Goal: Transaction & Acquisition: Purchase product/service

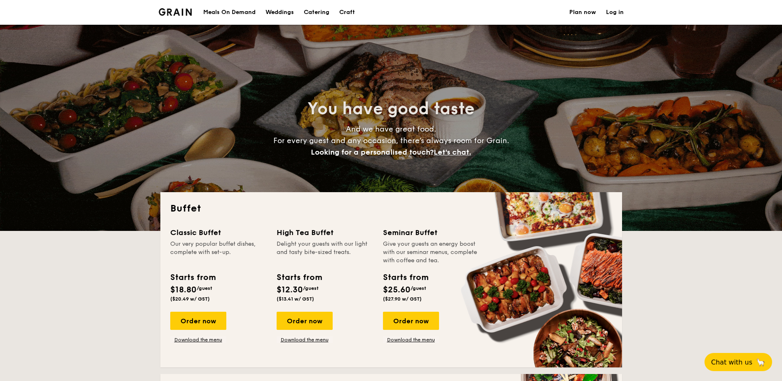
select select
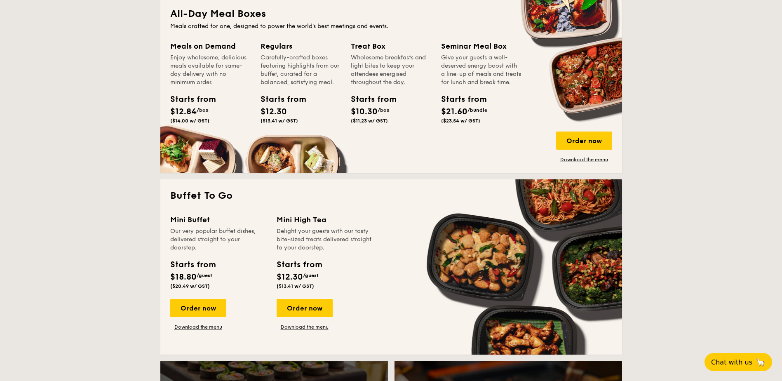
scroll to position [371, 0]
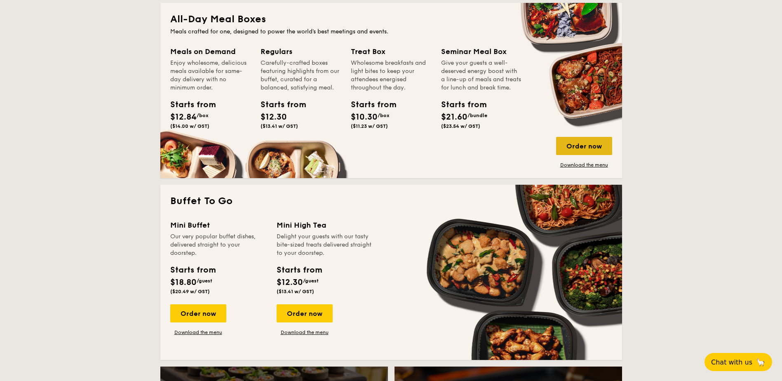
click at [579, 142] on div "Order now" at bounding box center [584, 146] width 56 height 18
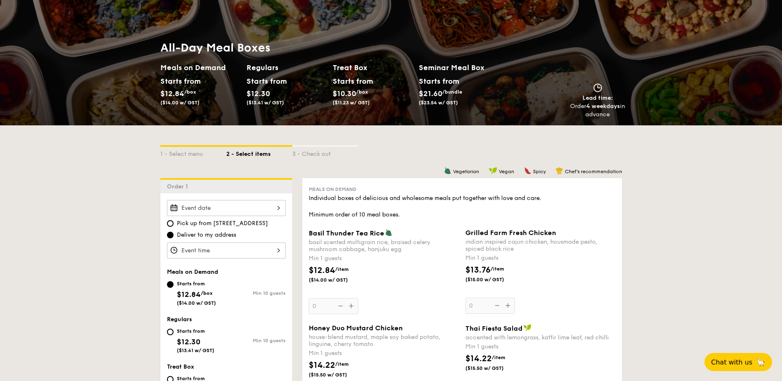
scroll to position [124, 0]
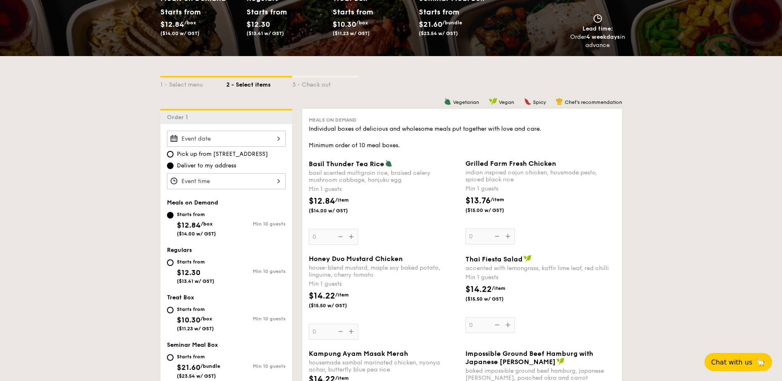
click at [258, 136] on div at bounding box center [226, 139] width 119 height 16
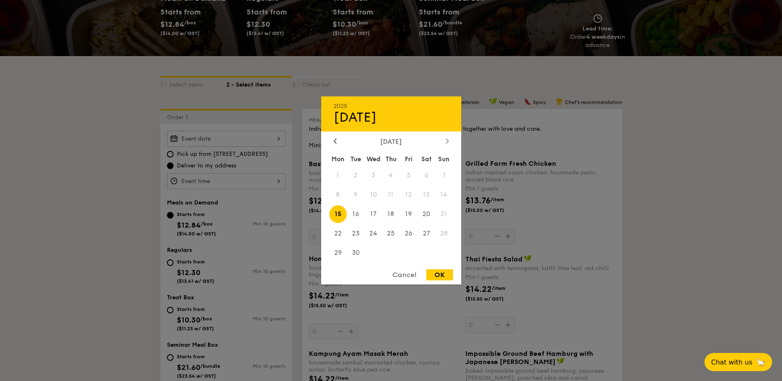
click at [447, 141] on icon at bounding box center [447, 140] width 3 height 5
click at [393, 212] on span "16" at bounding box center [391, 214] width 18 height 18
click at [446, 274] on div "OK" at bounding box center [439, 274] width 27 height 11
type input "Oct 16, 2025"
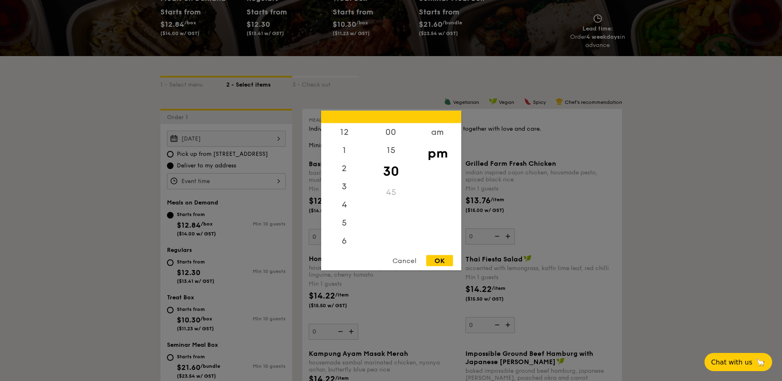
click at [262, 184] on div "12 1 2 3 4 5 6 7 8 9 10 11 00 15 30 45 am pm Cancel OK" at bounding box center [226, 181] width 119 height 16
click at [443, 126] on div "am" at bounding box center [437, 135] width 47 height 24
drag, startPoint x: 341, startPoint y: 200, endPoint x: 343, endPoint y: 165, distance: 34.7
click at [340, 161] on div "12 1 2 3 4 5 6 7 8 9 10 11" at bounding box center [344, 186] width 47 height 126
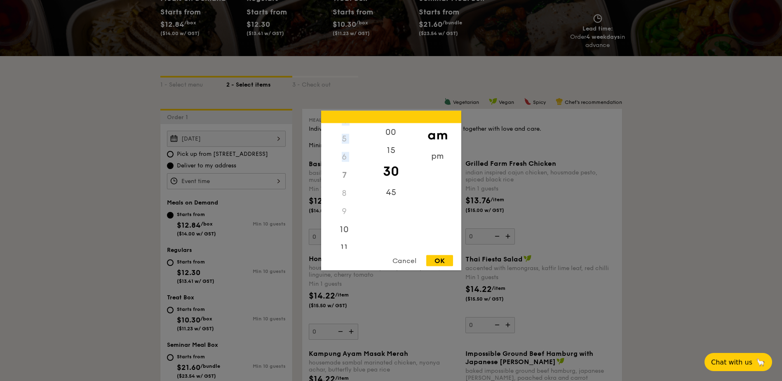
scroll to position [92, 0]
click at [345, 247] on div "11" at bounding box center [344, 243] width 47 height 24
click at [395, 146] on div "15" at bounding box center [391, 153] width 47 height 24
click at [389, 135] on div "00" at bounding box center [391, 135] width 47 height 24
click at [391, 156] on div "15" at bounding box center [391, 159] width 47 height 24
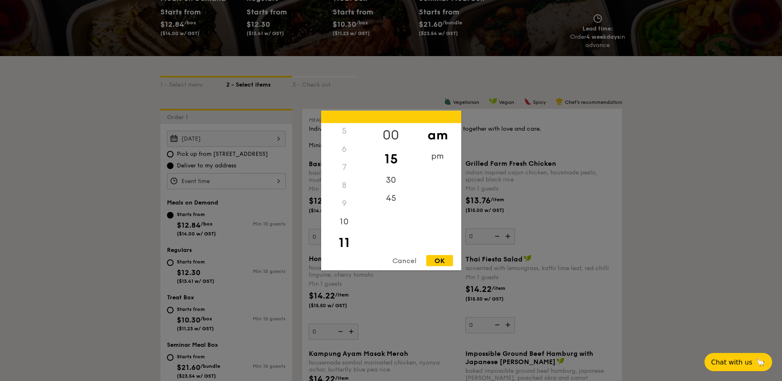
click at [389, 130] on div "00" at bounding box center [391, 135] width 47 height 24
click at [444, 260] on div "OK" at bounding box center [439, 260] width 27 height 11
type input "11:00AM"
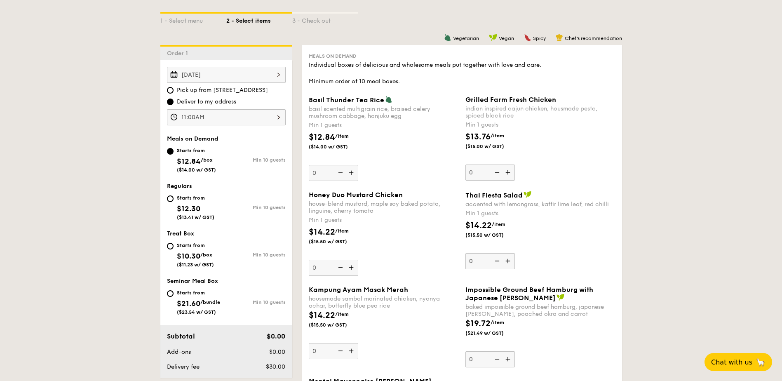
scroll to position [124, 0]
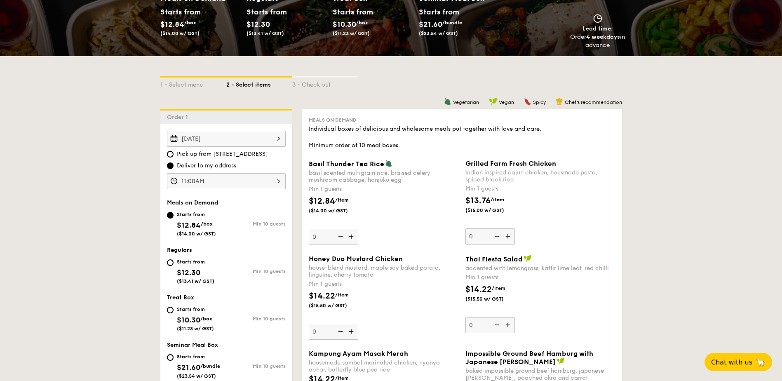
click at [507, 240] on img at bounding box center [508, 236] width 12 height 16
click at [507, 240] on input "0" at bounding box center [489, 236] width 49 height 16
click at [508, 237] on img at bounding box center [508, 236] width 12 height 16
click at [508, 237] on input "1" at bounding box center [489, 236] width 49 height 16
click at [500, 237] on img at bounding box center [496, 236] width 12 height 16
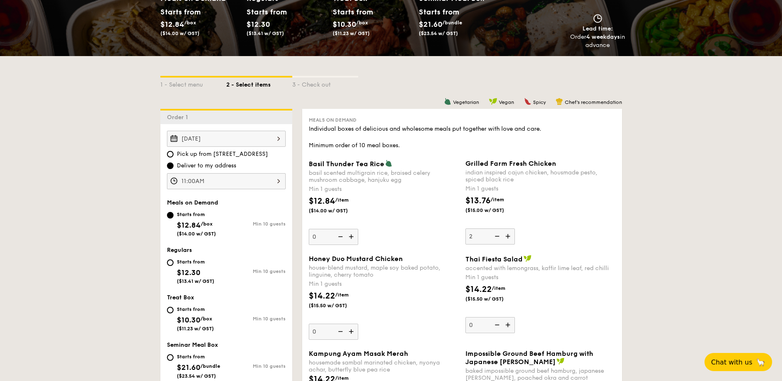
click at [500, 237] on input "2" at bounding box center [489, 236] width 49 height 16
click at [500, 237] on img at bounding box center [496, 236] width 12 height 16
click at [500, 237] on input "1" at bounding box center [489, 236] width 49 height 16
type input "0"
click at [500, 237] on img at bounding box center [496, 236] width 12 height 16
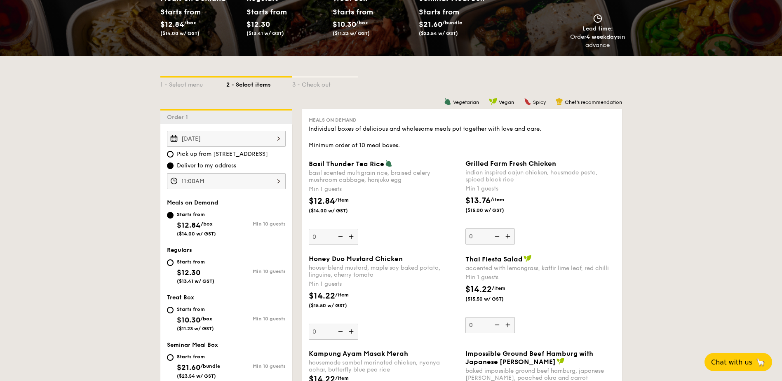
click at [500, 237] on input "0" at bounding box center [489, 236] width 49 height 16
click at [546, 204] on div "$13.76 /item ($15.00 w/ GST)" at bounding box center [540, 209] width 157 height 29
click at [515, 228] on input "0" at bounding box center [489, 236] width 49 height 16
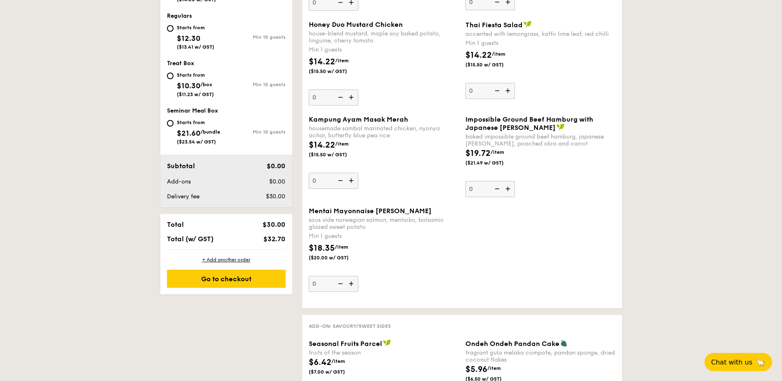
scroll to position [330, 0]
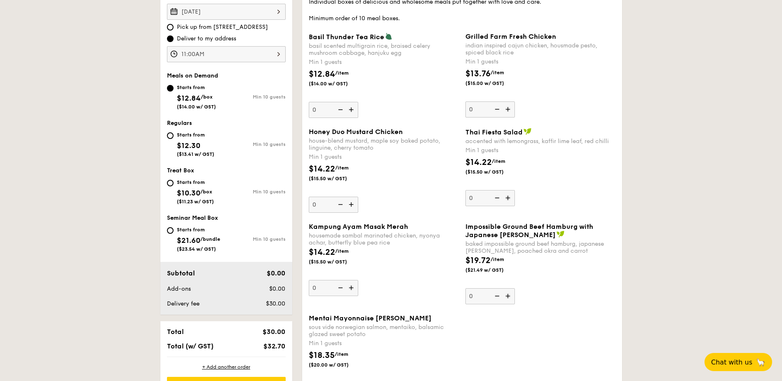
scroll to position [247, 0]
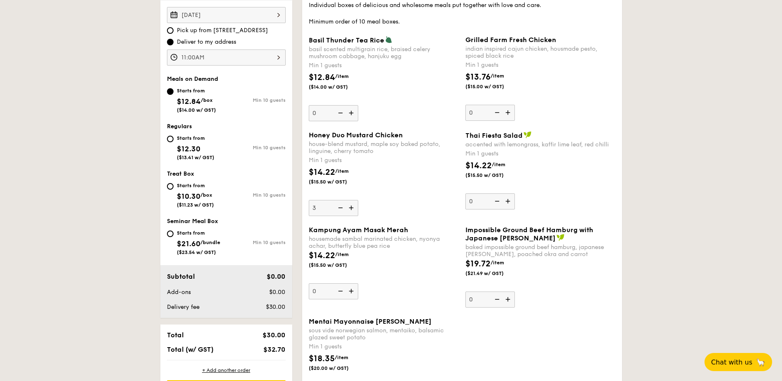
type input "3"
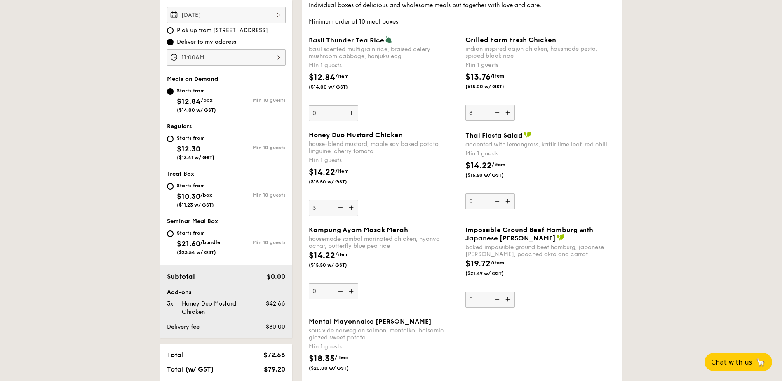
type input "3"
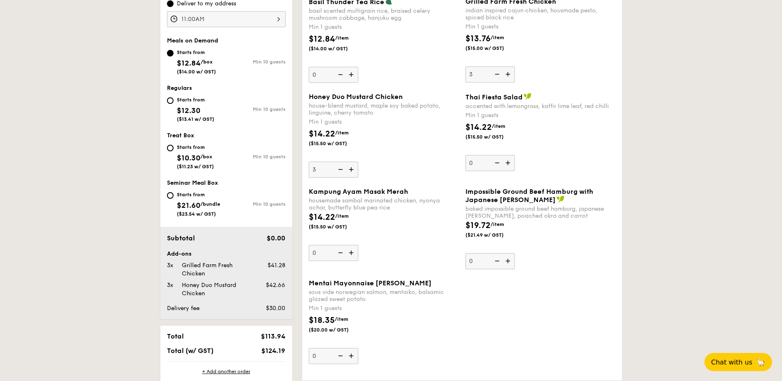
scroll to position [289, 0]
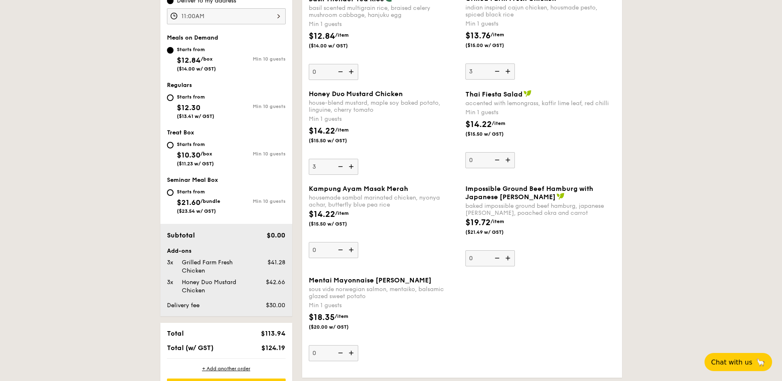
click at [436, 303] on div "Min 1 guests" at bounding box center [384, 305] width 150 height 8
click at [358, 345] on input "0" at bounding box center [333, 353] width 49 height 16
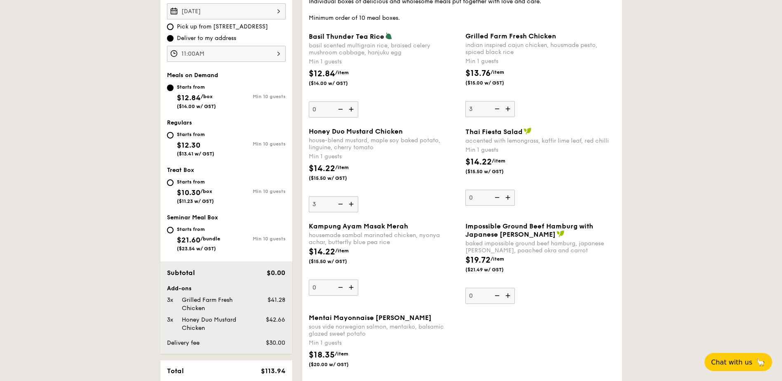
scroll to position [247, 0]
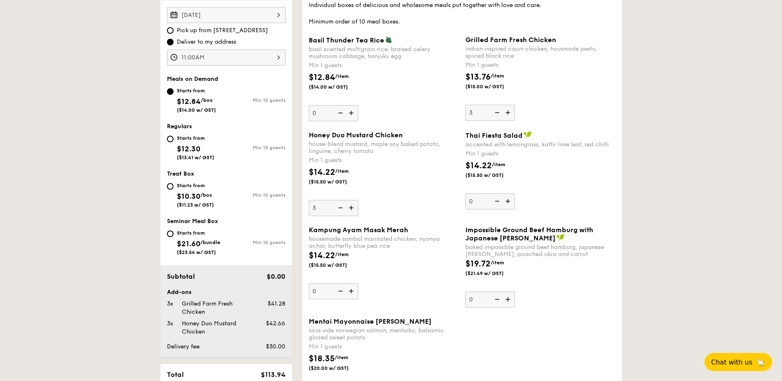
type input "3"
type input "4"
click at [598, 113] on div "Grilled Farm Fresh Chicken indian inspired cajun chicken, housmade pesto, spice…" at bounding box center [540, 78] width 150 height 85
click at [515, 113] on input "4" at bounding box center [489, 113] width 49 height 16
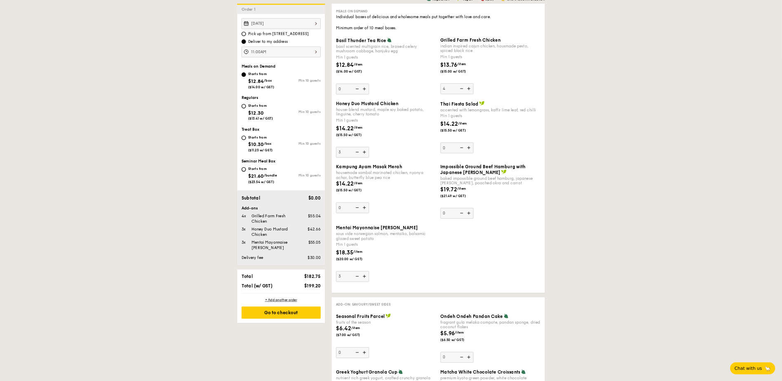
scroll to position [227, 0]
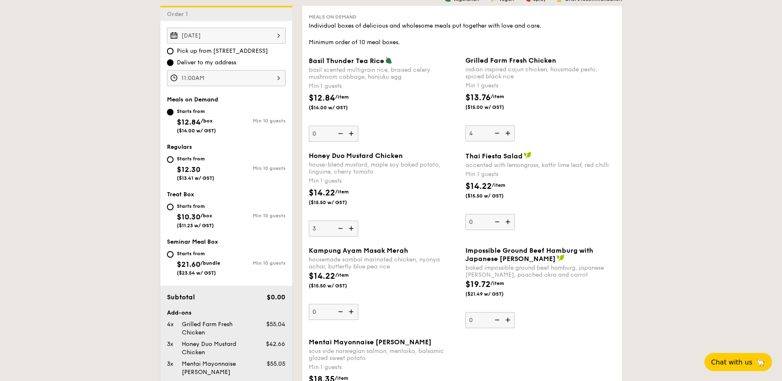
click at [342, 228] on img at bounding box center [339, 229] width 12 height 16
click at [342, 228] on input "3" at bounding box center [333, 229] width 49 height 16
click at [342, 228] on img at bounding box center [339, 229] width 12 height 16
click at [342, 228] on input "2" at bounding box center [333, 229] width 49 height 16
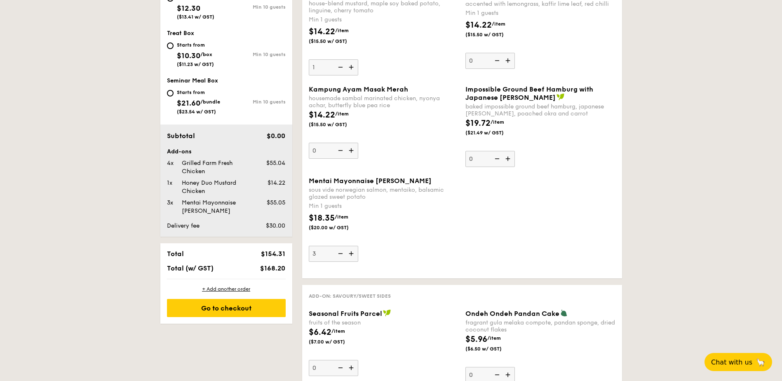
scroll to position [392, 0]
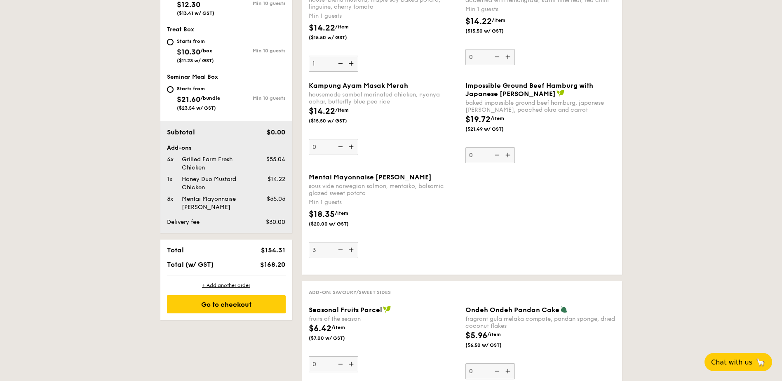
click at [338, 64] on img at bounding box center [339, 64] width 12 height 16
click at [338, 64] on input "1" at bounding box center [333, 64] width 49 height 16
type input "0"
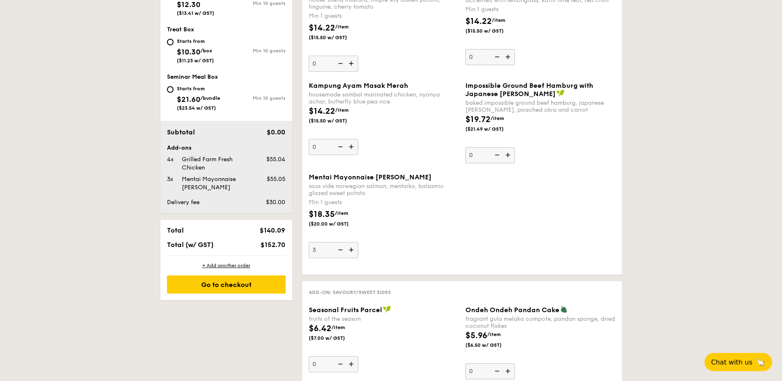
click at [353, 256] on img at bounding box center [352, 250] width 12 height 16
click at [353, 256] on input "3" at bounding box center [333, 250] width 49 height 16
type input "4"
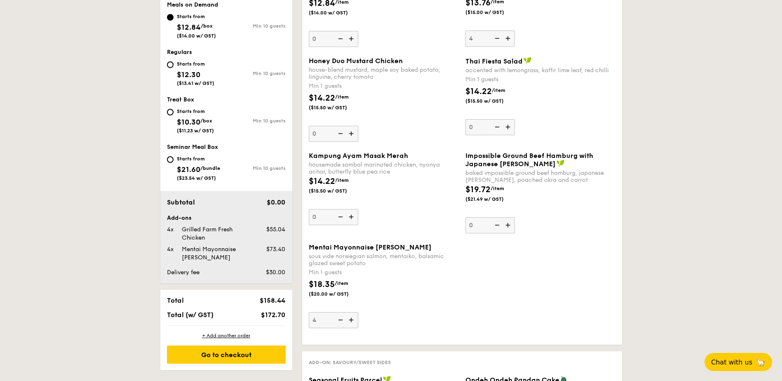
scroll to position [309, 0]
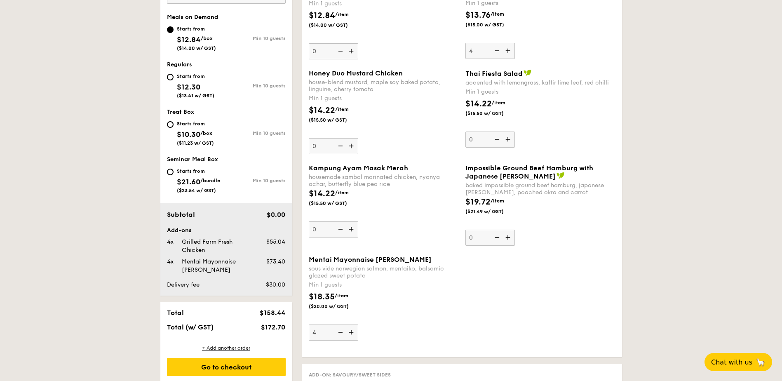
click at [509, 49] on img at bounding box center [508, 51] width 12 height 16
click at [509, 49] on input "4" at bounding box center [489, 51] width 49 height 16
click at [509, 49] on img at bounding box center [508, 51] width 12 height 16
click at [509, 49] on input "5" at bounding box center [489, 51] width 49 height 16
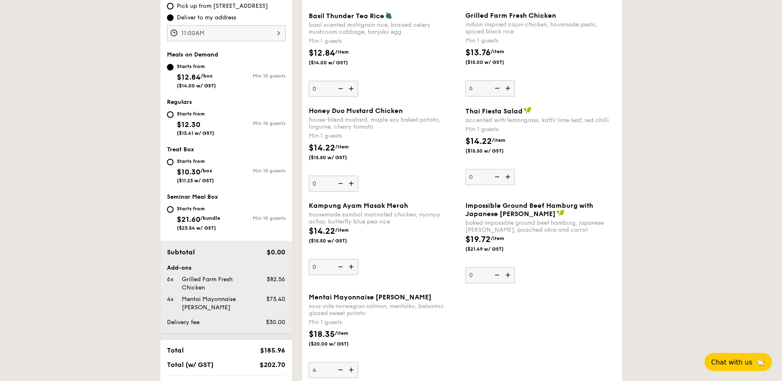
scroll to position [268, 0]
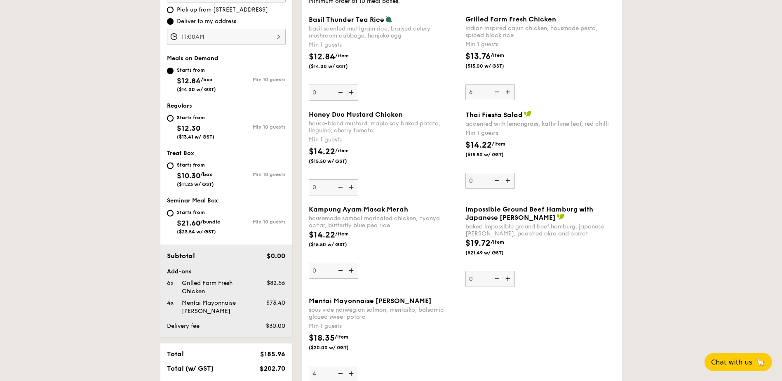
click at [598, 97] on div "Grilled Farm Fresh Chicken indian inspired cajun chicken, housmade pesto, spice…" at bounding box center [540, 57] width 150 height 85
click at [515, 97] on input "6" at bounding box center [489, 92] width 49 height 16
click at [499, 91] on img at bounding box center [496, 92] width 12 height 16
click at [499, 91] on input "6" at bounding box center [489, 92] width 49 height 16
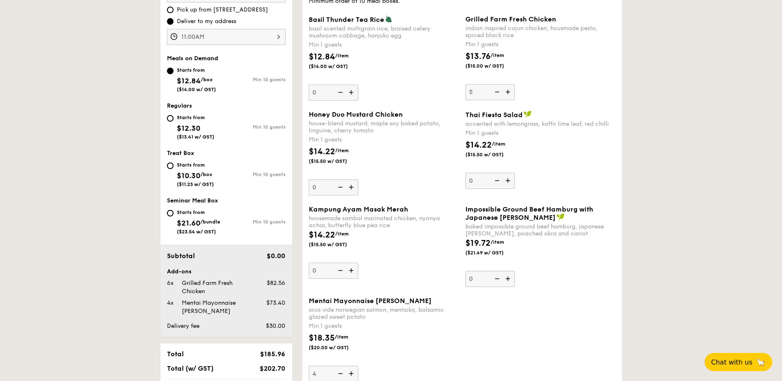
click at [499, 91] on img at bounding box center [496, 92] width 12 height 16
click at [499, 91] on input "5" at bounding box center [489, 92] width 49 height 16
type input "4"
click at [352, 186] on img at bounding box center [352, 187] width 12 height 16
click at [352, 186] on input "0" at bounding box center [333, 187] width 49 height 16
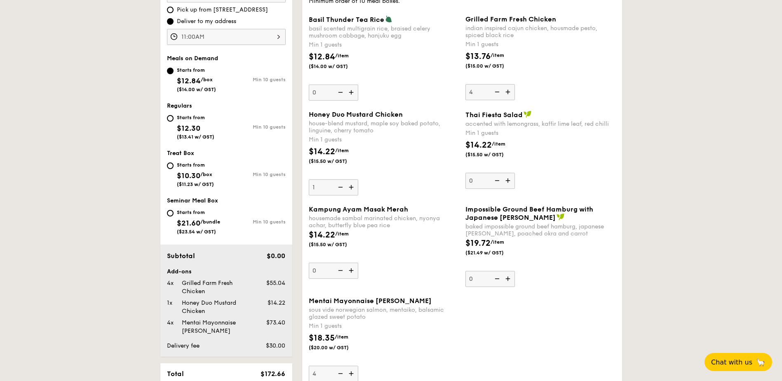
click at [352, 186] on img at bounding box center [352, 187] width 12 height 16
click at [352, 186] on input "1" at bounding box center [333, 187] width 49 height 16
type input "2"
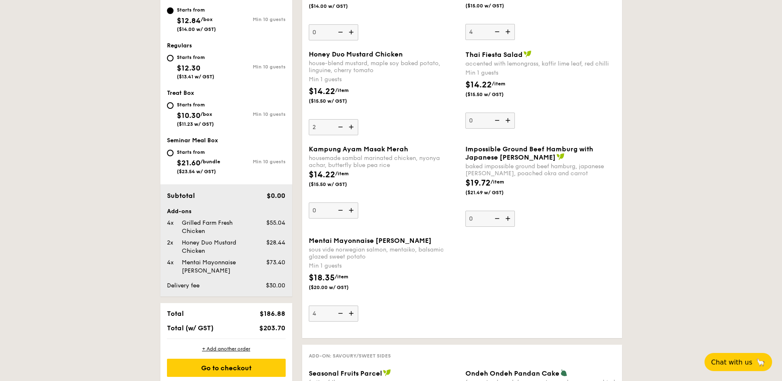
scroll to position [350, 0]
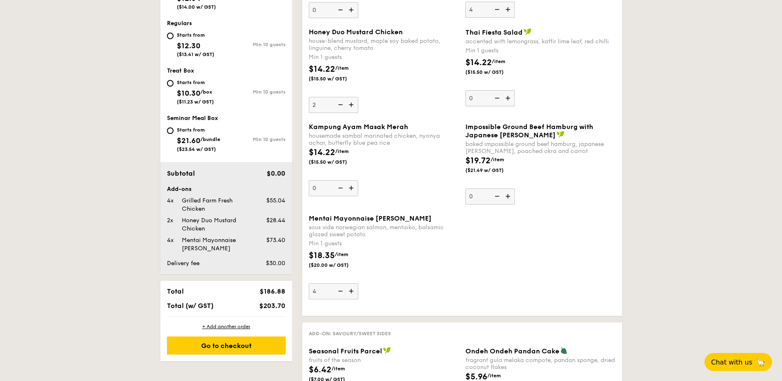
click at [340, 290] on img at bounding box center [339, 291] width 12 height 16
click at [340, 290] on input "4" at bounding box center [333, 291] width 49 height 16
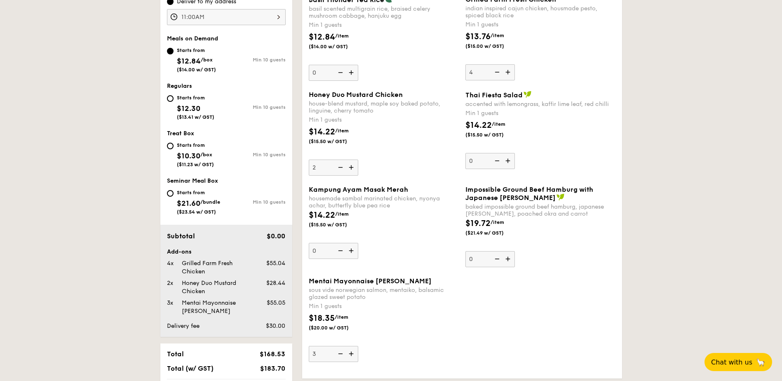
scroll to position [309, 0]
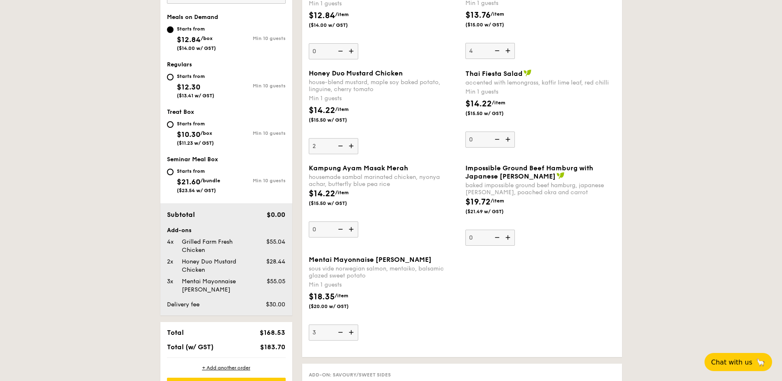
click at [352, 334] on img at bounding box center [352, 332] width 12 height 16
click at [352, 334] on input "3" at bounding box center [333, 332] width 49 height 16
type input "4"
click at [507, 51] on img at bounding box center [508, 51] width 12 height 16
click at [507, 51] on input "4" at bounding box center [489, 51] width 49 height 16
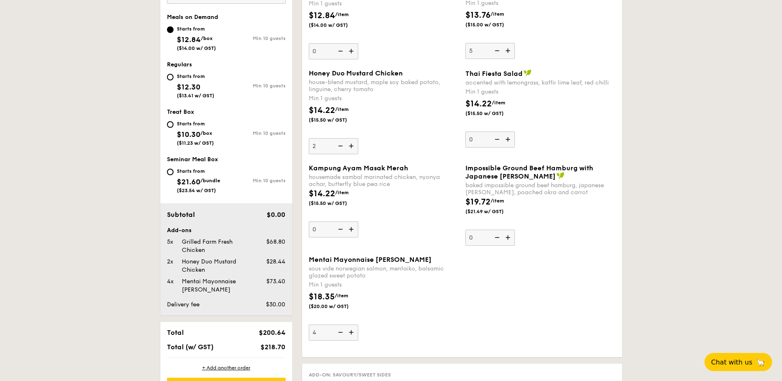
click at [493, 52] on img at bounding box center [496, 51] width 12 height 16
click at [493, 52] on input "5" at bounding box center [489, 51] width 49 height 16
type input "4"
drag, startPoint x: 579, startPoint y: 104, endPoint x: 589, endPoint y: 104, distance: 9.5
click at [581, 103] on div "$14.22 /item ($15.50 w/ GST)" at bounding box center [540, 112] width 157 height 29
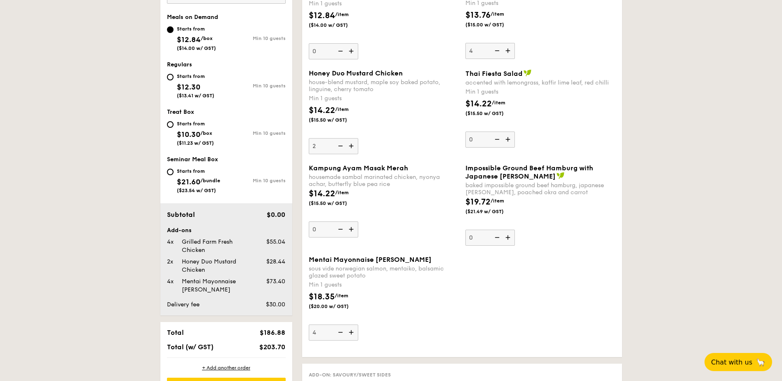
click at [515, 131] on input "0" at bounding box center [489, 139] width 49 height 16
drag, startPoint x: 694, startPoint y: 99, endPoint x: 692, endPoint y: 94, distance: 5.2
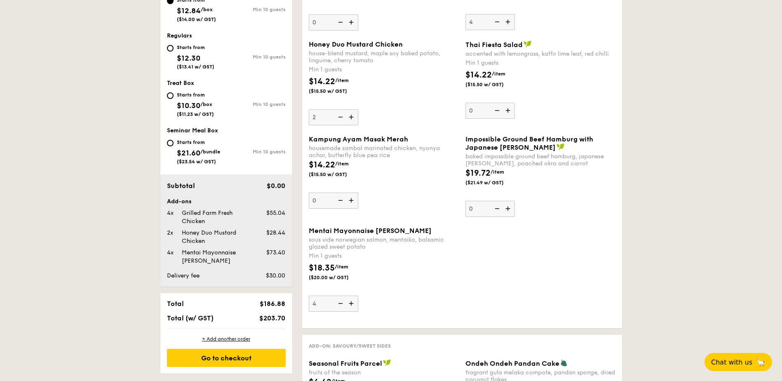
scroll to position [371, 0]
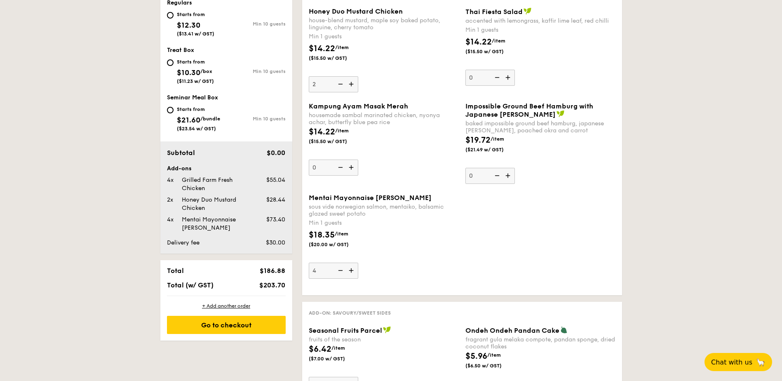
click at [338, 270] on img at bounding box center [339, 271] width 12 height 16
click at [338, 270] on input "4" at bounding box center [333, 271] width 49 height 16
click at [351, 268] on img at bounding box center [352, 271] width 12 height 16
click at [351, 268] on input "3" at bounding box center [333, 271] width 49 height 16
click at [351, 268] on img at bounding box center [352, 271] width 12 height 16
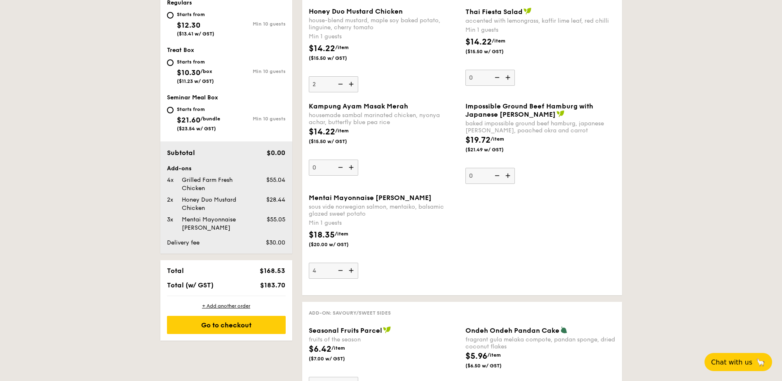
click at [351, 268] on input "4" at bounding box center [333, 271] width 49 height 16
type input "5"
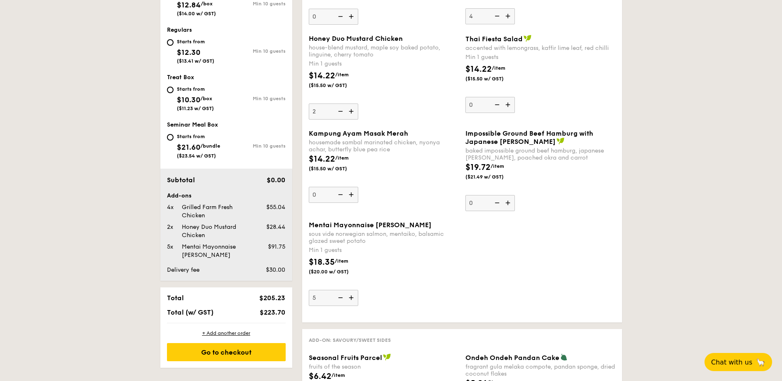
scroll to position [247, 0]
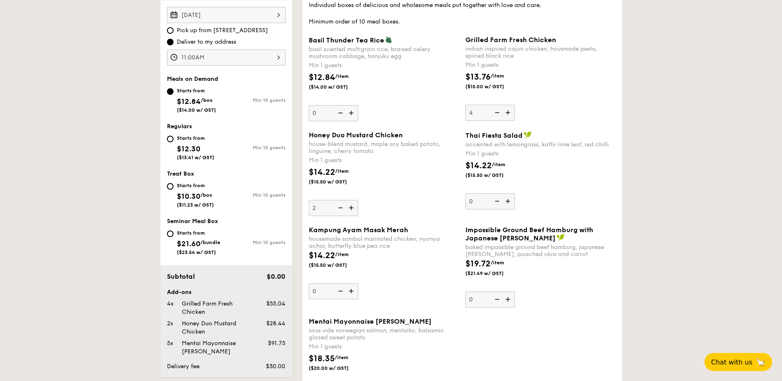
click at [502, 111] on img at bounding box center [508, 113] width 12 height 16
click at [502, 111] on input "4" at bounding box center [489, 113] width 49 height 16
click at [494, 113] on img at bounding box center [496, 113] width 12 height 16
click at [494, 113] on input "5" at bounding box center [489, 113] width 49 height 16
click at [494, 113] on img at bounding box center [496, 113] width 12 height 16
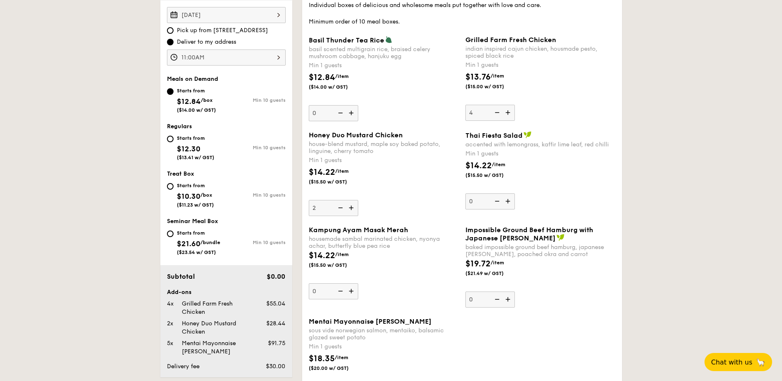
click at [494, 113] on input "4" at bounding box center [489, 113] width 49 height 16
click at [495, 110] on img at bounding box center [496, 113] width 12 height 16
click at [495, 110] on input "3" at bounding box center [489, 113] width 49 height 16
type input "2"
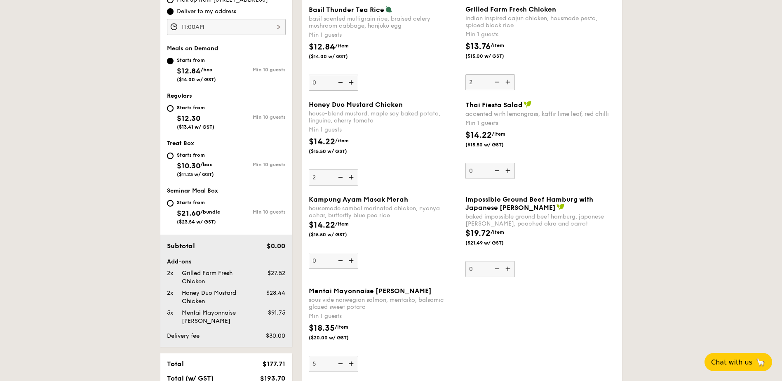
scroll to position [371, 0]
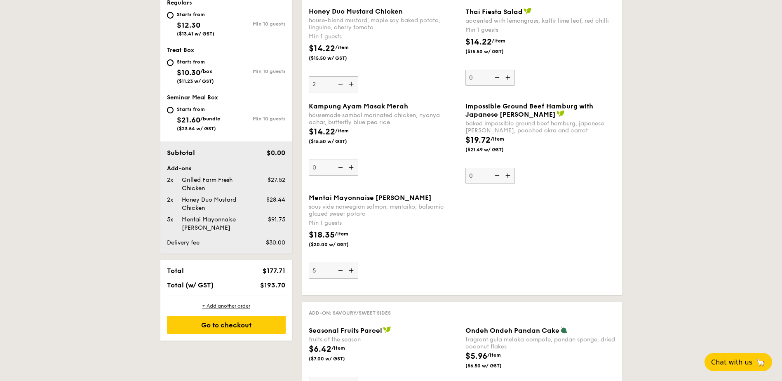
click at [352, 270] on img at bounding box center [352, 271] width 12 height 16
click at [352, 270] on input "5" at bounding box center [333, 271] width 49 height 16
type input "6"
click at [448, 238] on div "$18.35 /item ($20.00 w/ GST)" at bounding box center [383, 243] width 157 height 29
click at [358, 263] on input "6" at bounding box center [333, 271] width 49 height 16
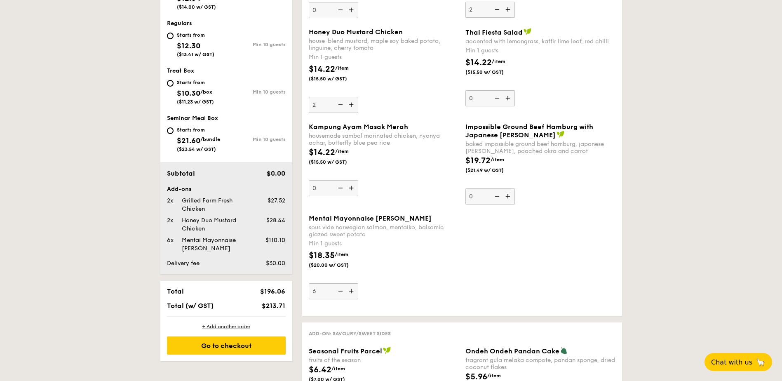
scroll to position [247, 0]
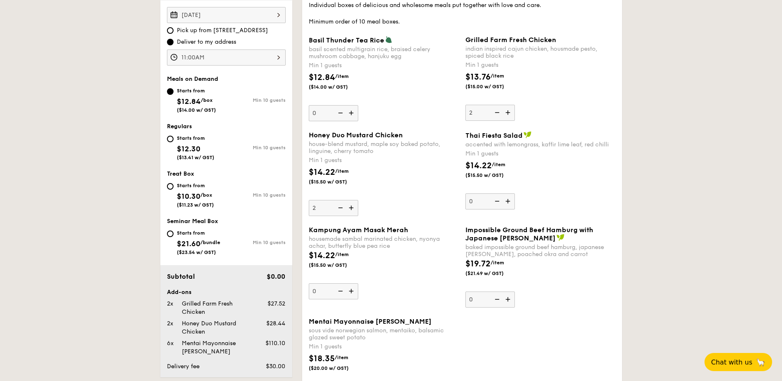
click at [608, 221] on div "Honey Duo Mustard Chicken house-blend mustard, maple soy baked potato, linguine…" at bounding box center [461, 178] width 313 height 95
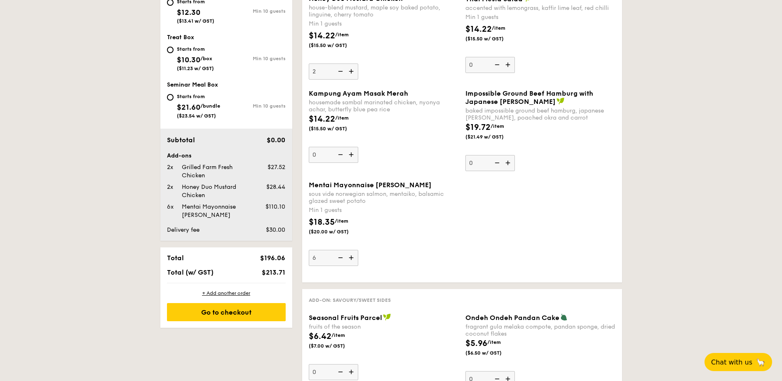
scroll to position [412, 0]
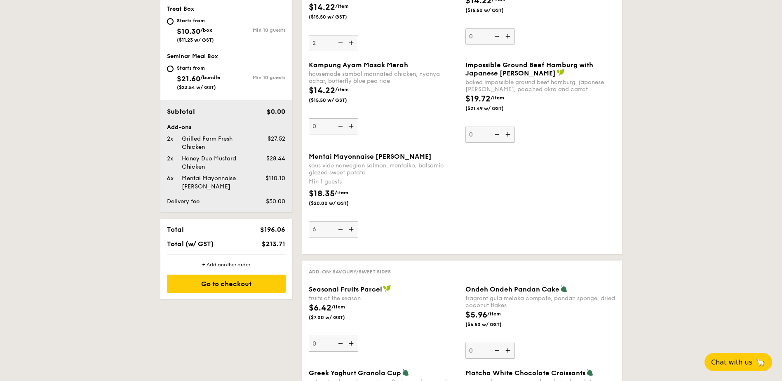
drag, startPoint x: 410, startPoint y: 181, endPoint x: 687, endPoint y: 134, distance: 281.7
click at [234, 286] on div "Go to checkout" at bounding box center [226, 283] width 119 height 18
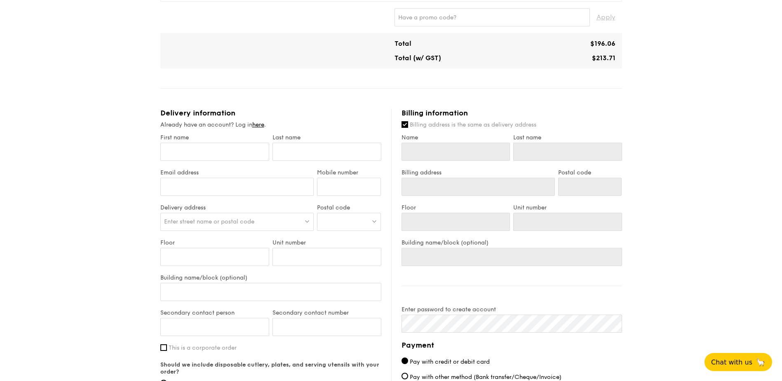
scroll to position [247, 0]
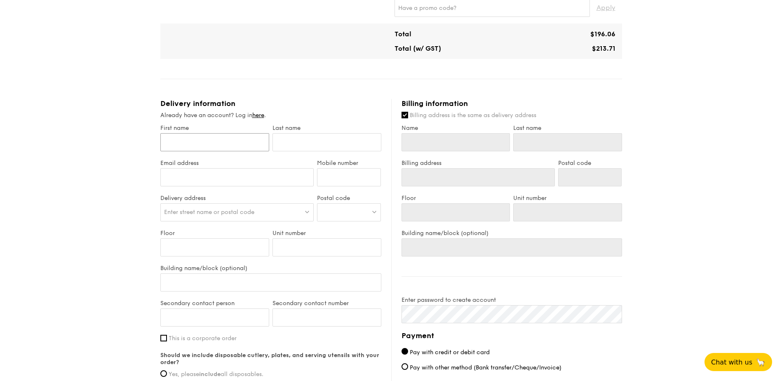
click at [219, 140] on input "First name" at bounding box center [214, 142] width 109 height 18
type input "R"
type input "Ru"
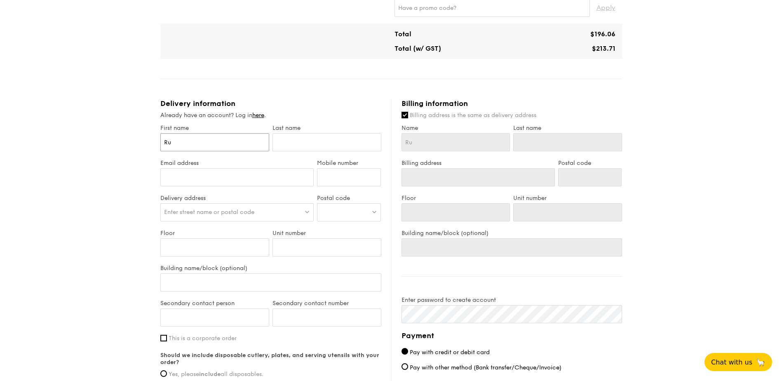
type input "Rui"
type input "Rui J"
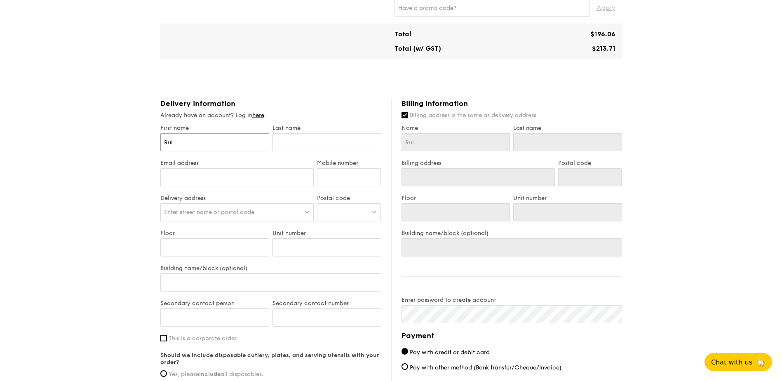
type input "Rui J"
type input "Rui Ji"
type input "Rui Jie"
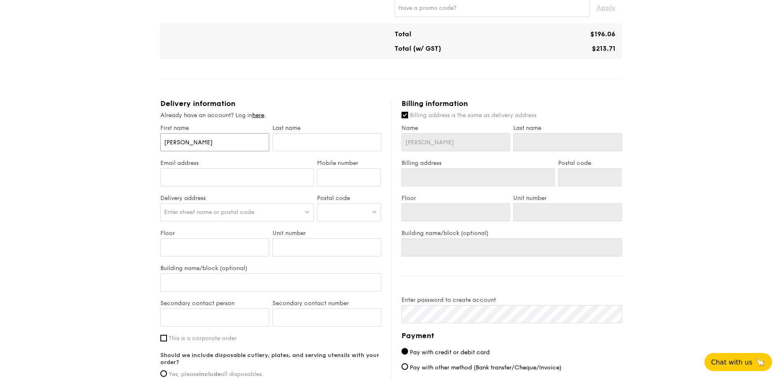
type input "Rui Jie"
type input "A"
type input "An"
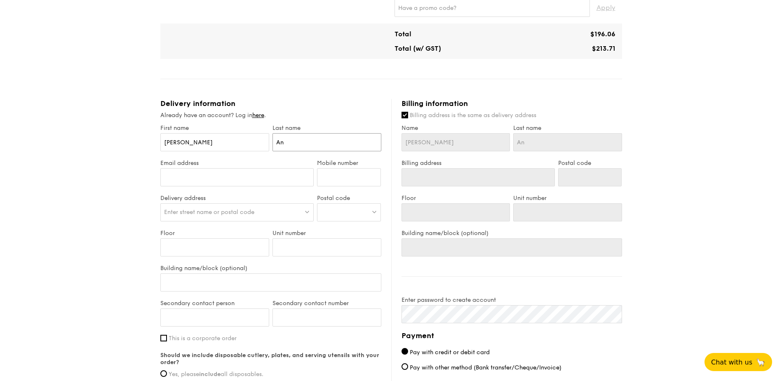
type input "Ang"
click at [242, 170] on input "Email address" at bounding box center [237, 177] width 154 height 18
type input "ruijie_@hotmail.com"
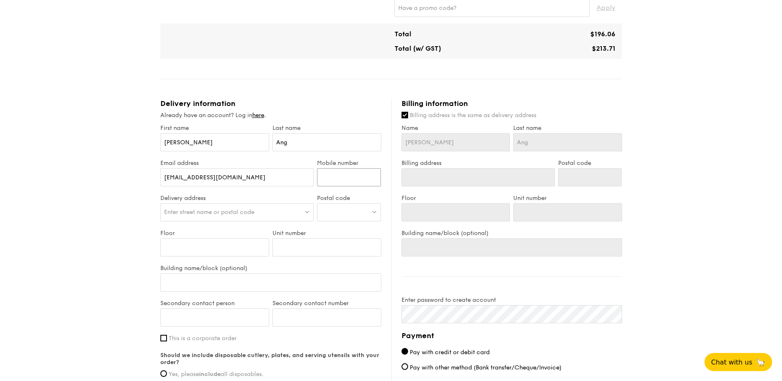
type input "93624791"
click at [246, 211] on span "Enter street name or postal code" at bounding box center [209, 212] width 90 height 7
type input "687B Cho"
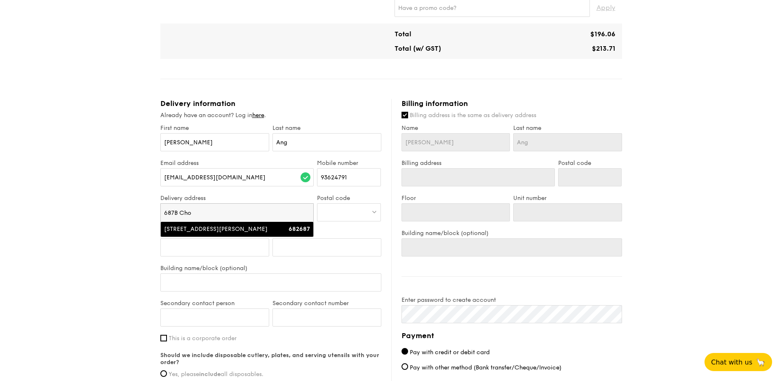
click at [248, 232] on div "[STREET_ADDRESS][PERSON_NAME]" at bounding box center [219, 229] width 110 height 8
type input "[STREET_ADDRESS][PERSON_NAME]"
type input "682687"
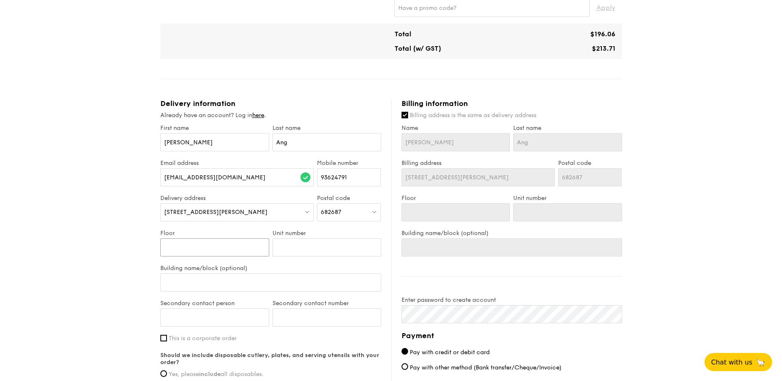
click at [240, 246] on input "Floor" at bounding box center [214, 247] width 109 height 18
type input "1"
type input "19"
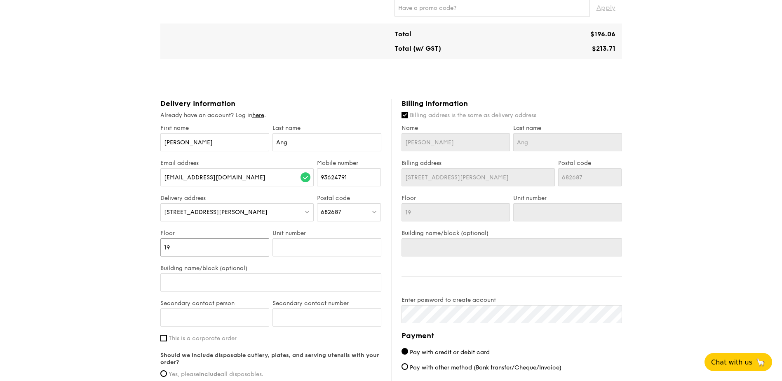
type input "19"
type input "3"
type input "38"
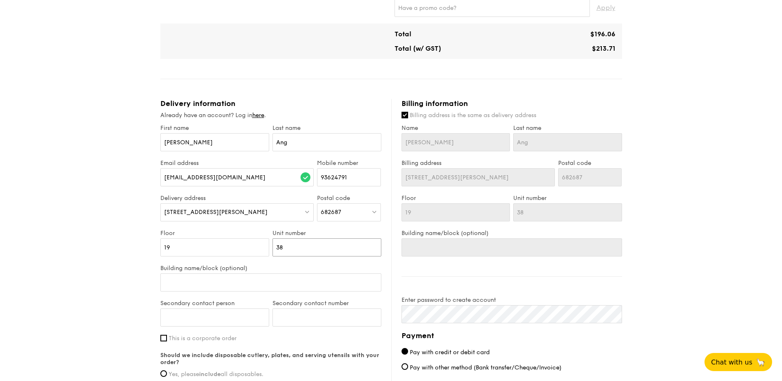
type input "382"
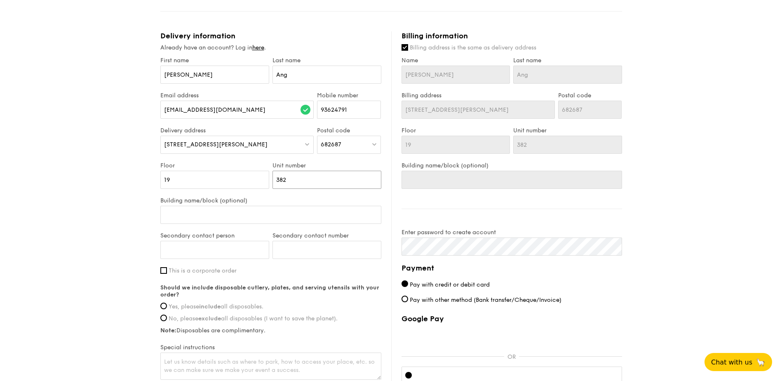
scroll to position [330, 0]
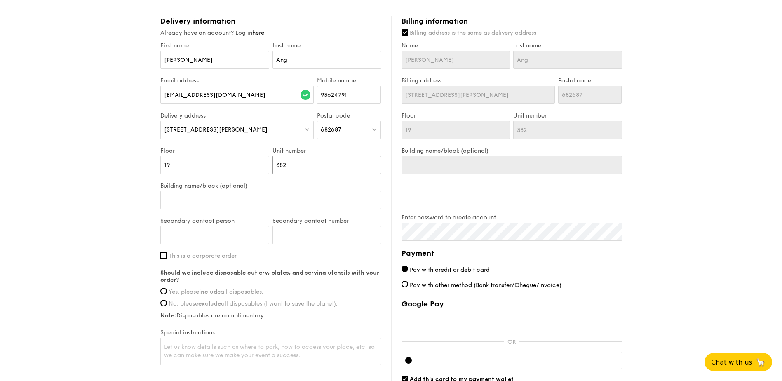
type input "382"
click at [259, 293] on span "Yes, please include all disposables." at bounding box center [216, 291] width 95 height 7
click at [167, 293] on input "Yes, please include all disposables." at bounding box center [163, 291] width 7 height 7
radio input "true"
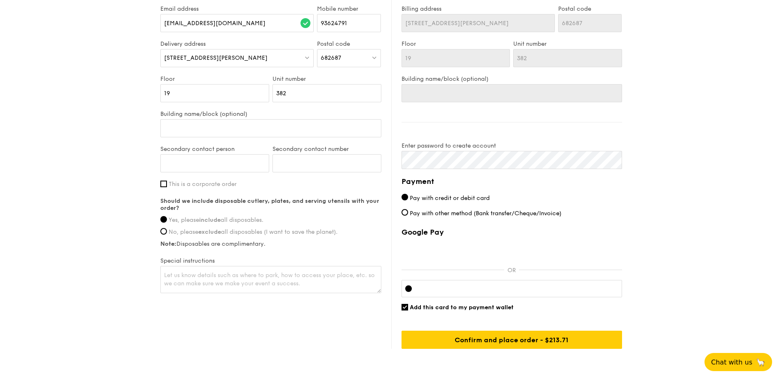
scroll to position [412, 0]
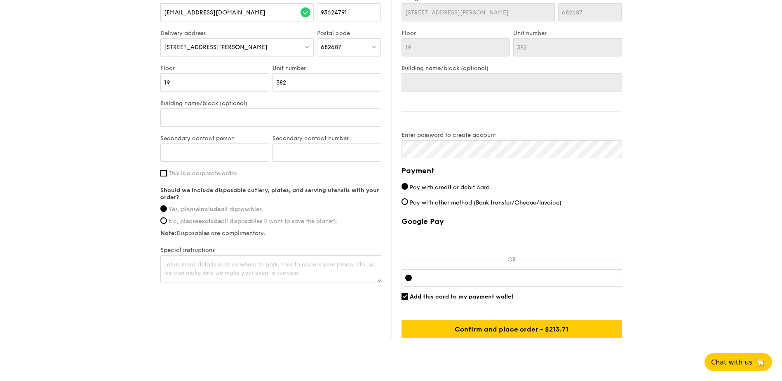
click at [512, 274] on div at bounding box center [511, 277] width 221 height 17
drag, startPoint x: 468, startPoint y: 292, endPoint x: 468, endPoint y: 300, distance: 7.4
click at [468, 293] on div "Google Pay OR Add this card to my payment wallet Confirm and place order - $213…" at bounding box center [511, 277] width 221 height 121
click at [468, 302] on div "Google Pay OR Add this card to my payment wallet Confirm and place order - $213…" at bounding box center [511, 277] width 221 height 121
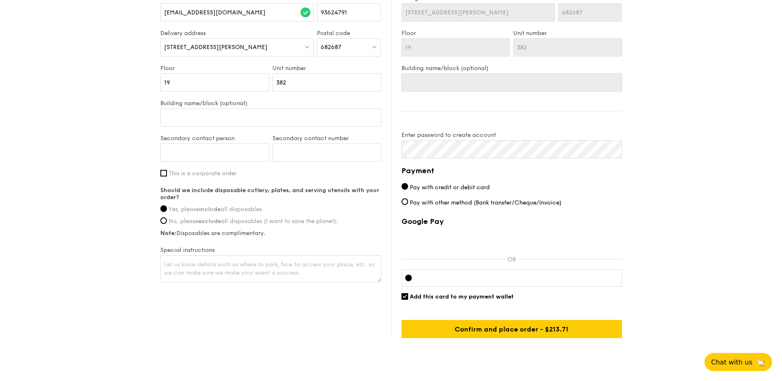
click at [474, 298] on span "Add this card to my payment wallet" at bounding box center [462, 296] width 104 height 7
click at [408, 298] on input "Add this card to my payment wallet" at bounding box center [404, 296] width 7 height 7
checkbox input "false"
click at [461, 272] on div at bounding box center [511, 277] width 221 height 17
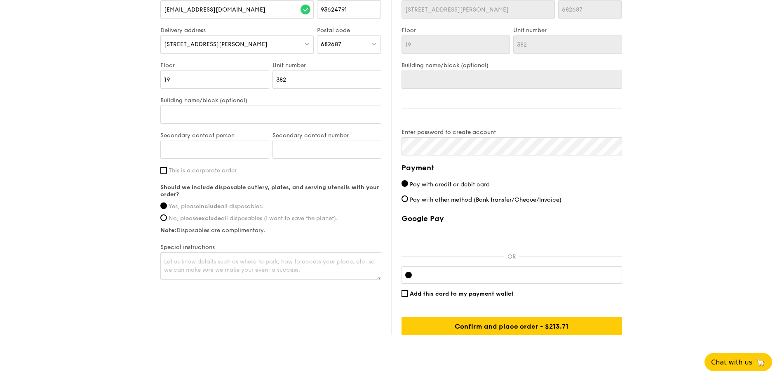
scroll to position [435, 0]
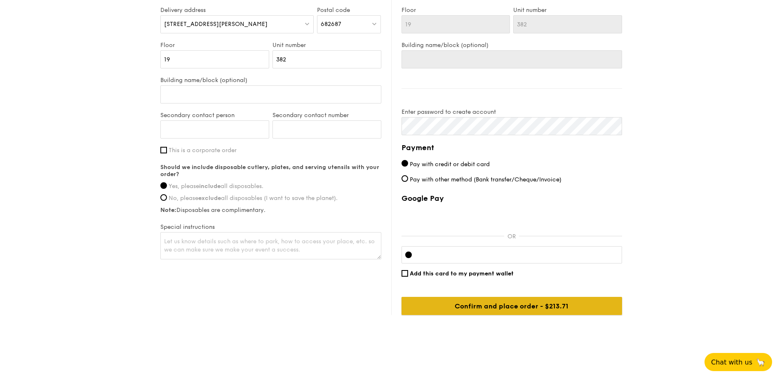
click at [531, 305] on input "Confirm and place order - $213.71" at bounding box center [511, 306] width 221 height 18
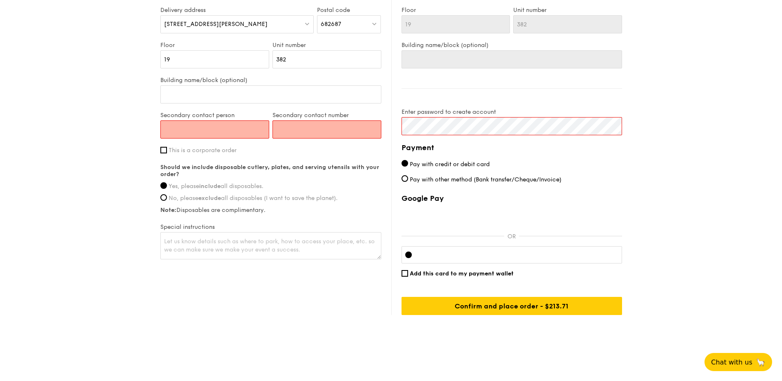
click at [209, 136] on input "Secondary contact person" at bounding box center [214, 129] width 109 height 18
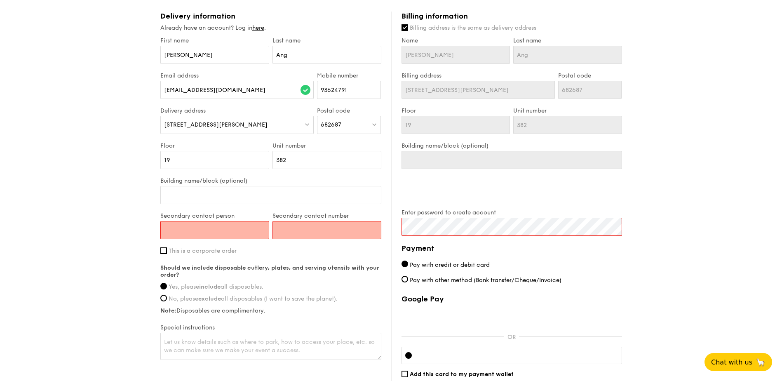
scroll to position [353, 0]
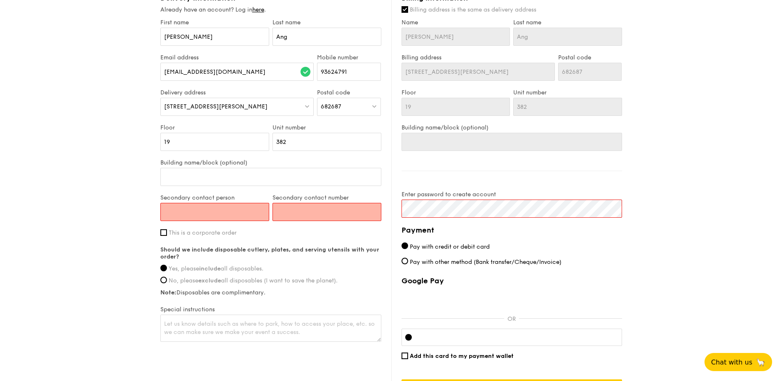
click at [313, 217] on input "Secondary contact number" at bounding box center [326, 212] width 109 height 18
click at [198, 214] on input "Secondary contact person" at bounding box center [214, 212] width 109 height 18
type input "J"
type input "Valerie Ng"
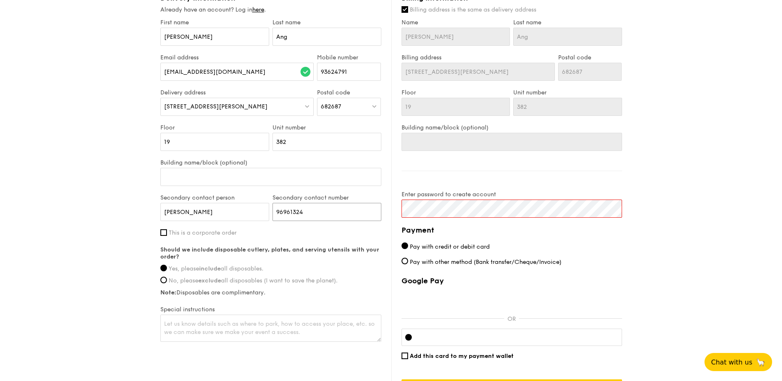
type input "96961324"
click at [64, 213] on div "1 - Select menu 2 - Select items 3 - Check out Meals on Demand Serving time: Oc…" at bounding box center [391, 38] width 782 height 783
click at [331, 211] on div "Delivery information Already have an account? Log in here . First name Rui Jie …" at bounding box center [391, 195] width 462 height 404
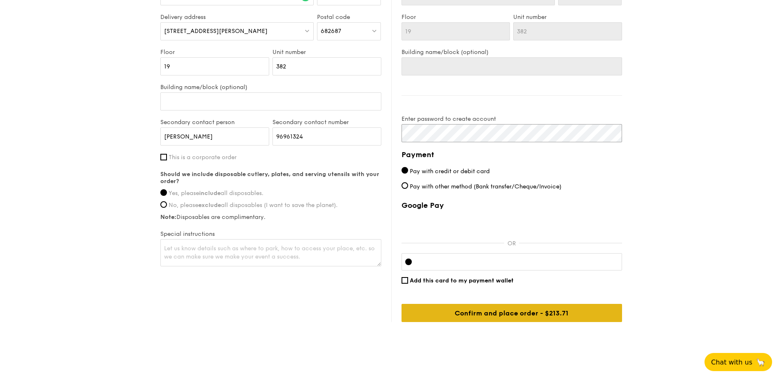
scroll to position [435, 0]
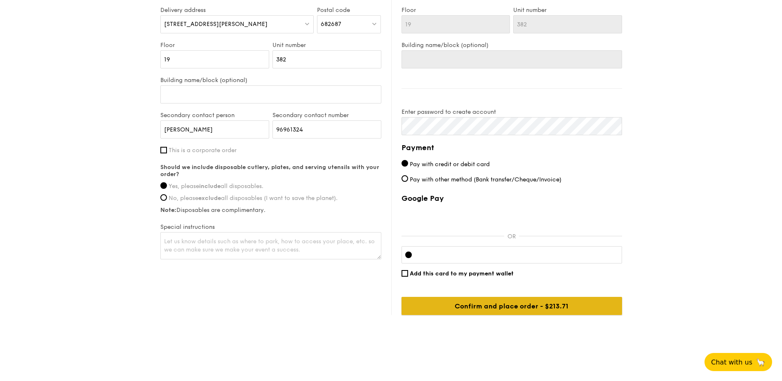
click at [517, 307] on input "Confirm and place order - $213.71" at bounding box center [511, 306] width 221 height 18
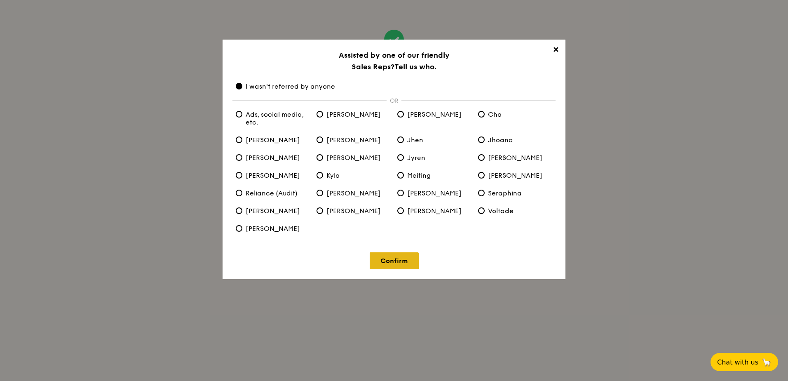
click at [401, 257] on link "Confirm" at bounding box center [394, 260] width 49 height 17
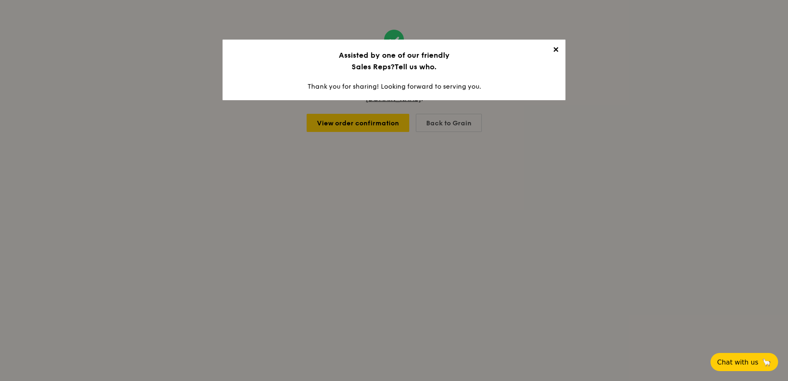
click at [557, 52] on span "✕" at bounding box center [556, 51] width 12 height 12
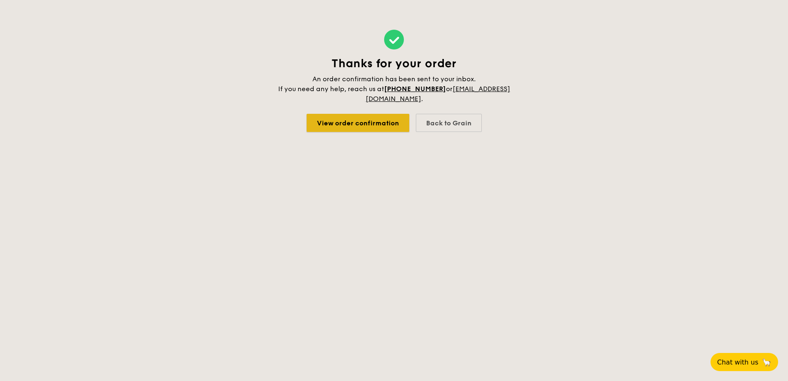
click at [373, 119] on link "View order confirmation" at bounding box center [358, 123] width 103 height 18
click at [376, 124] on link "View order confirmation" at bounding box center [358, 123] width 103 height 18
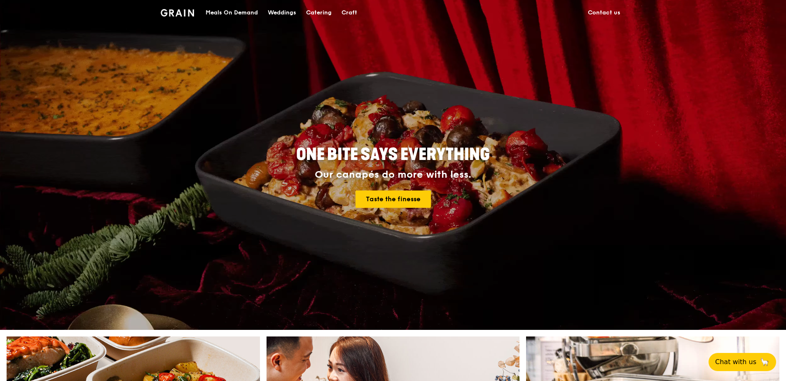
click at [250, 9] on div "Meals On Demand" at bounding box center [232, 12] width 52 height 25
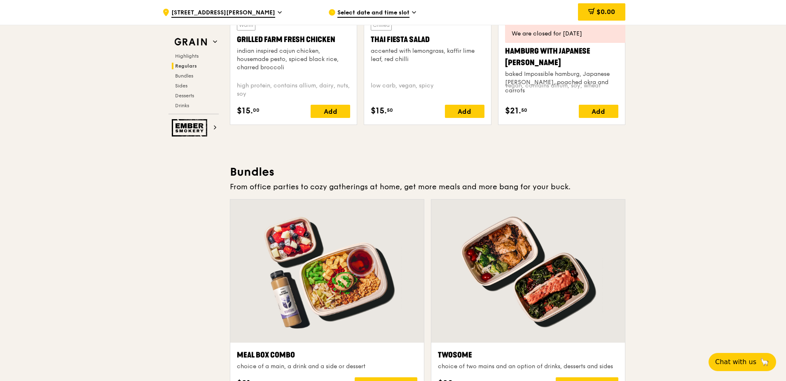
scroll to position [1060, 0]
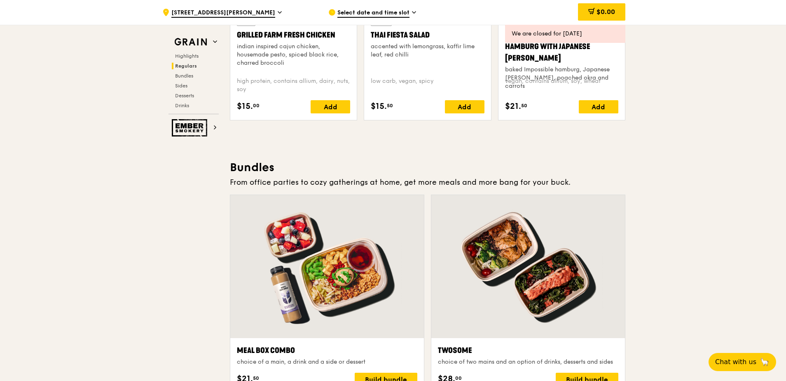
drag, startPoint x: 267, startPoint y: 110, endPoint x: 75, endPoint y: 186, distance: 206.3
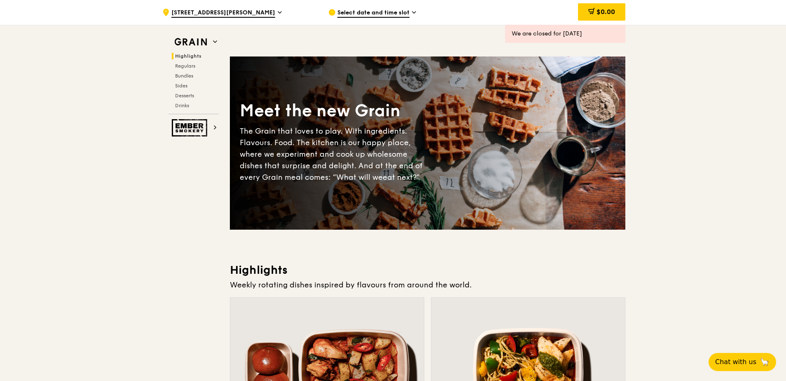
scroll to position [0, 0]
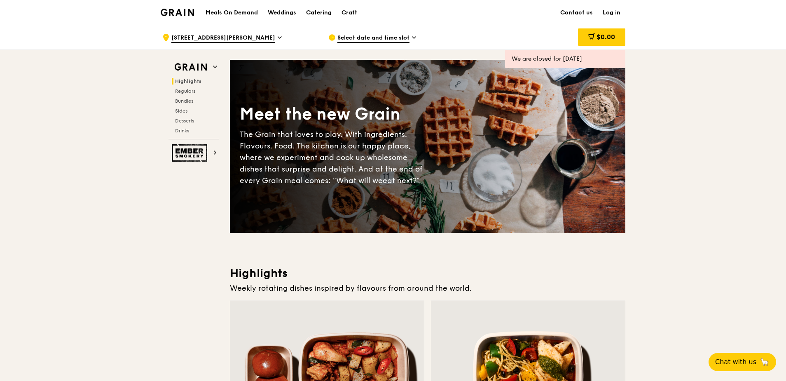
click at [249, 7] on div "Meals On Demand Weddings Catering Craft" at bounding box center [282, 12] width 162 height 25
click at [247, 12] on h1 "Meals On Demand" at bounding box center [232, 13] width 52 height 8
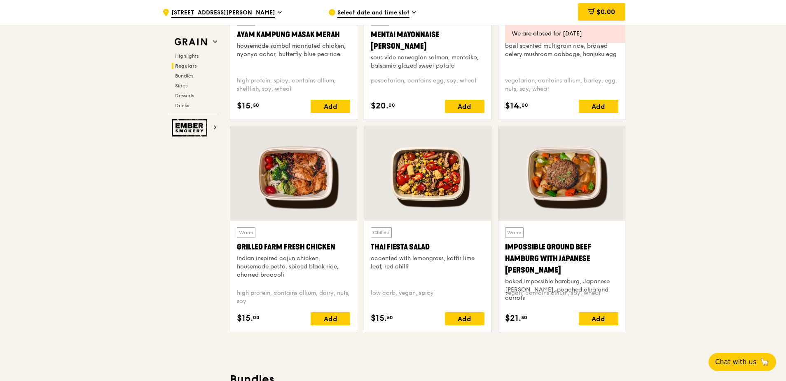
scroll to position [866, 0]
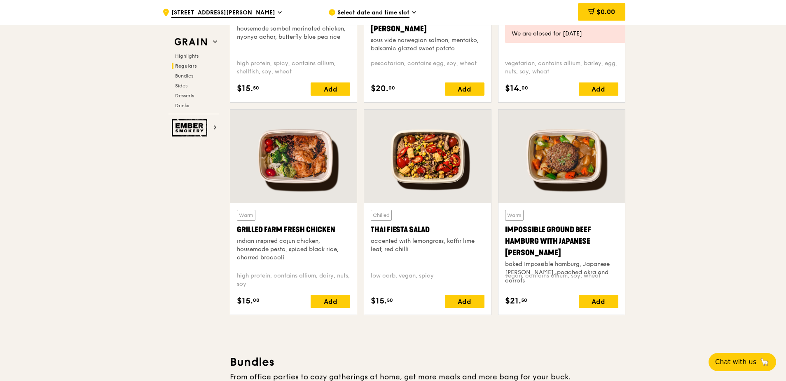
click at [287, 158] on div at bounding box center [293, 157] width 127 height 94
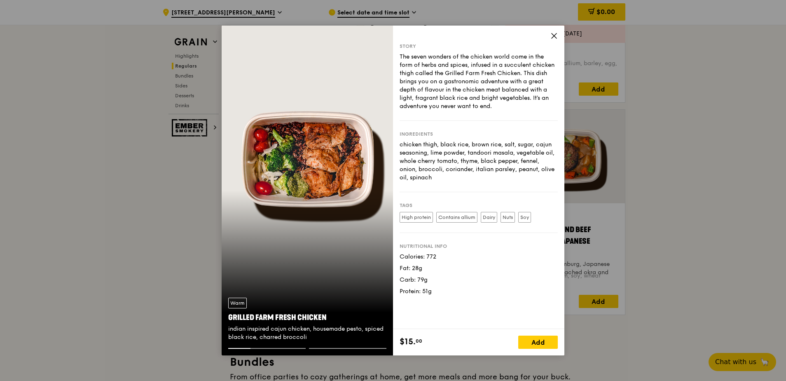
click at [556, 33] on icon at bounding box center [554, 35] width 5 height 5
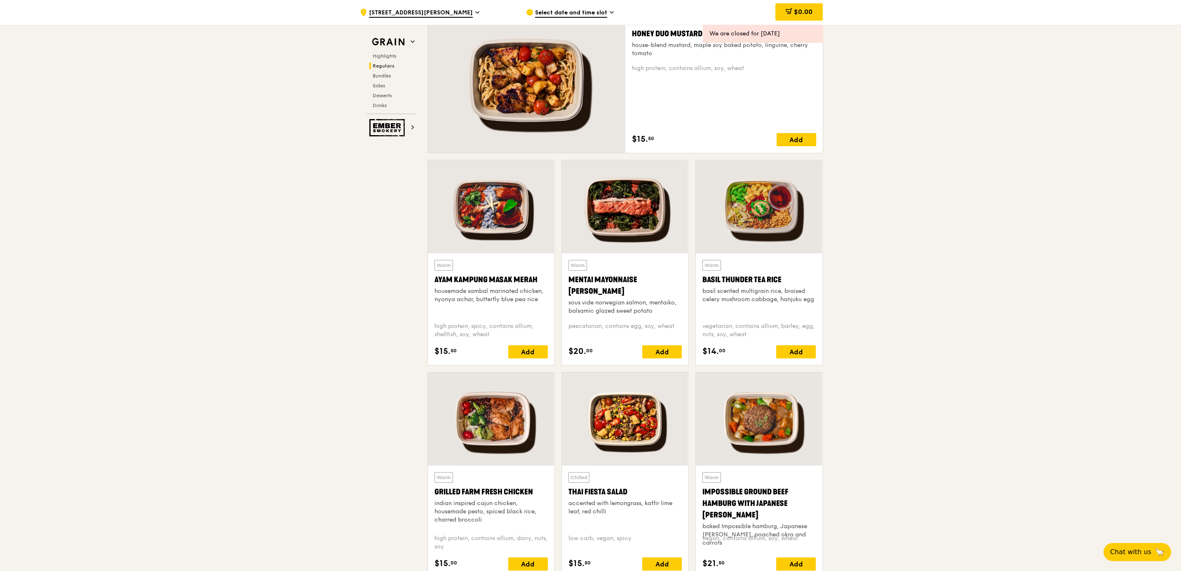
scroll to position [608, 0]
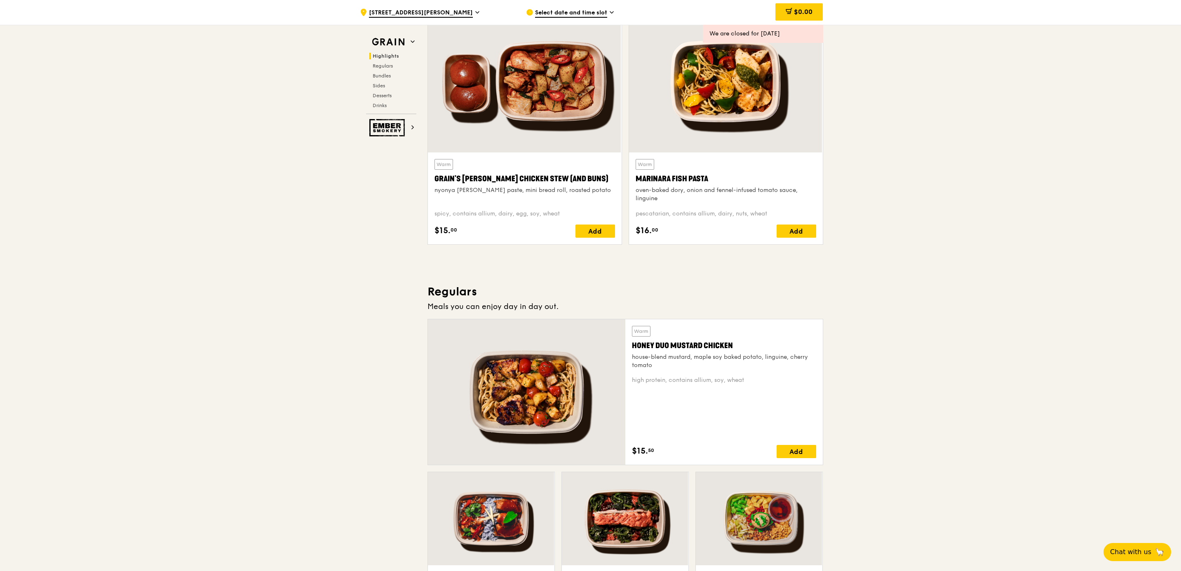
scroll to position [237, 0]
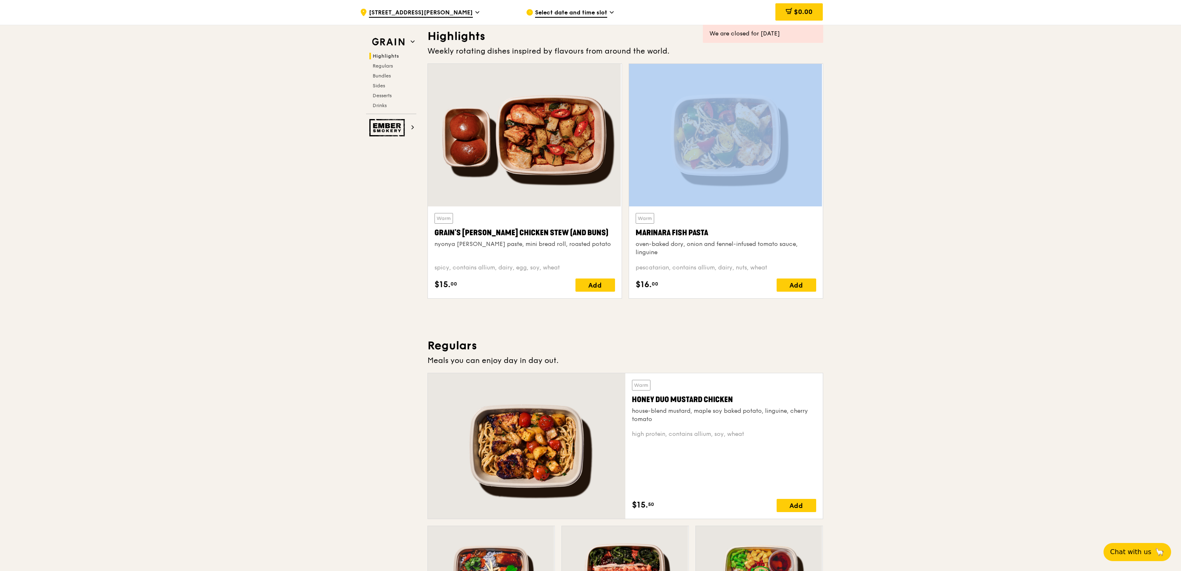
drag, startPoint x: 1180, startPoint y: 78, endPoint x: 1179, endPoint y: 84, distance: 6.6
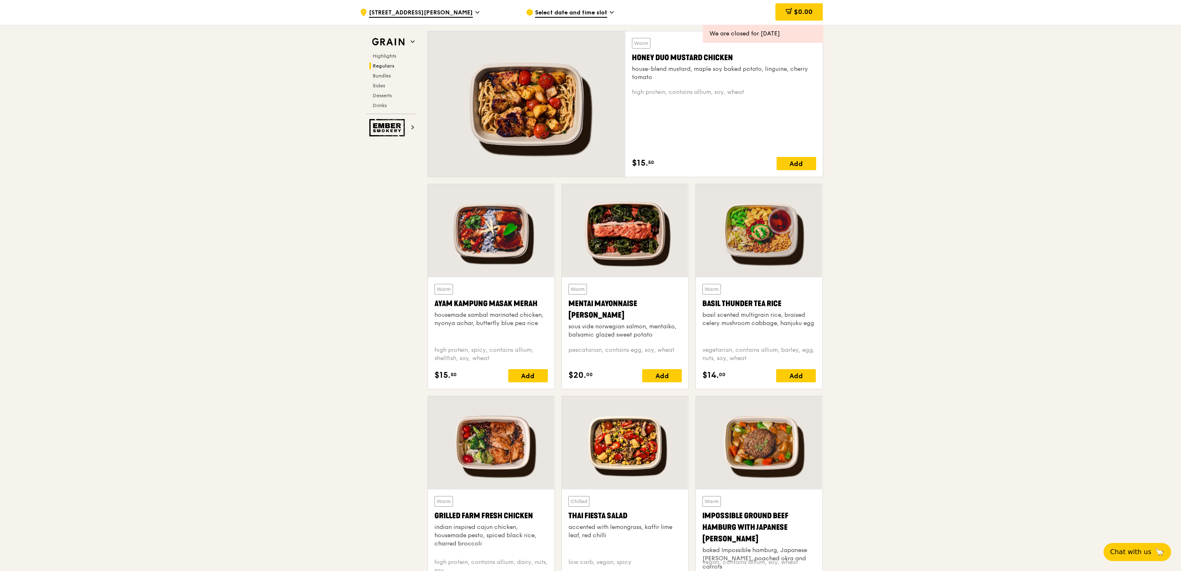
scroll to position [577, 0]
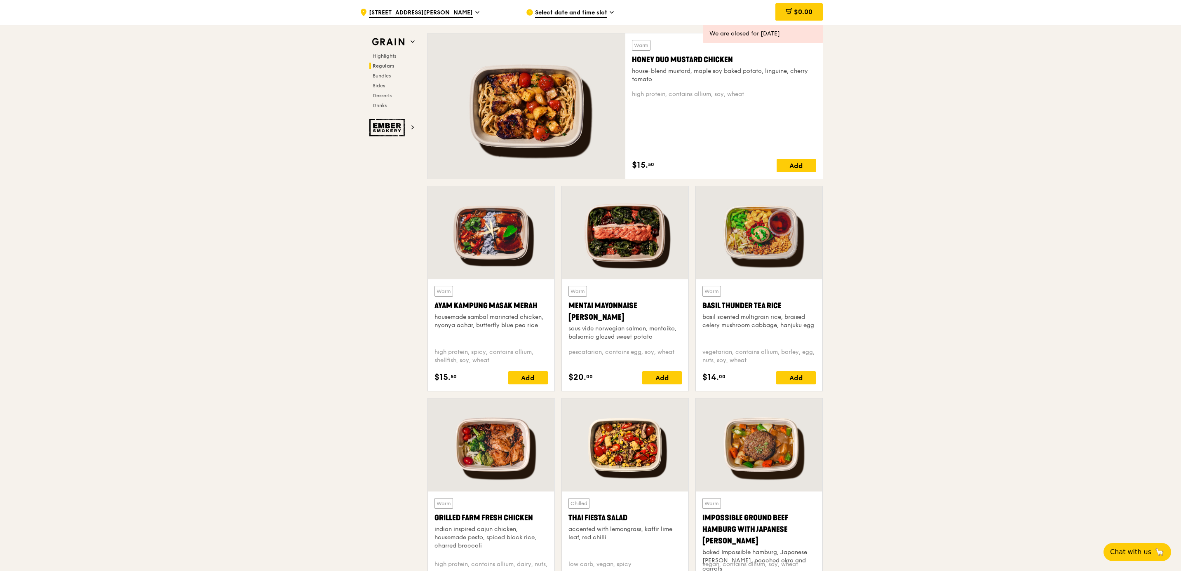
drag, startPoint x: 1147, startPoint y: 46, endPoint x: 1046, endPoint y: 0, distance: 110.1
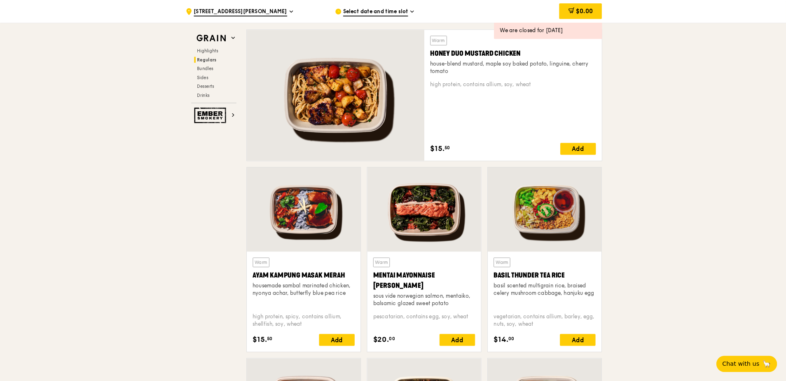
scroll to position [577, 0]
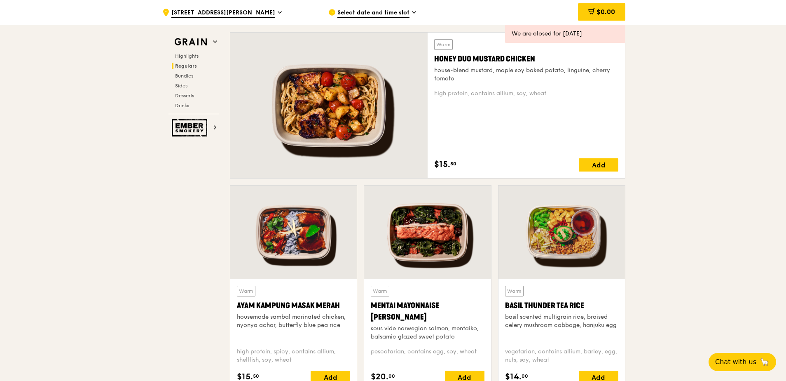
drag, startPoint x: 745, startPoint y: 150, endPoint x: 692, endPoint y: 0, distance: 158.9
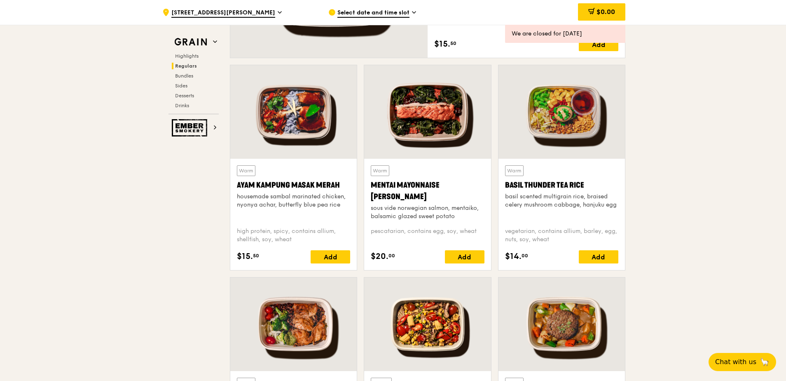
scroll to position [742, 0]
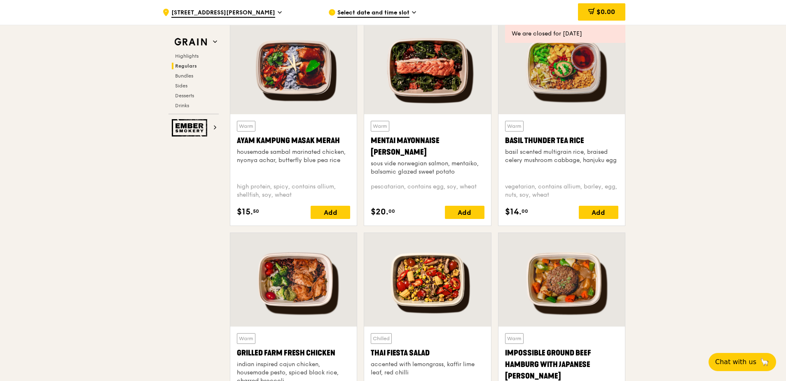
click at [399, 77] on div at bounding box center [427, 68] width 127 height 94
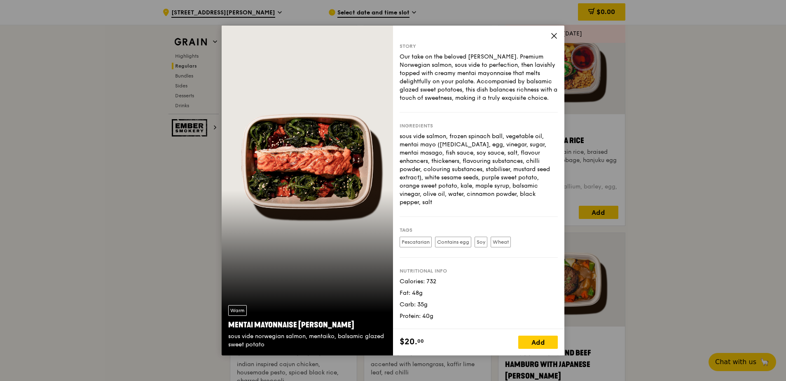
drag, startPoint x: 557, startPoint y: 35, endPoint x: 510, endPoint y: 99, distance: 79.6
click at [557, 35] on icon at bounding box center [554, 35] width 7 height 7
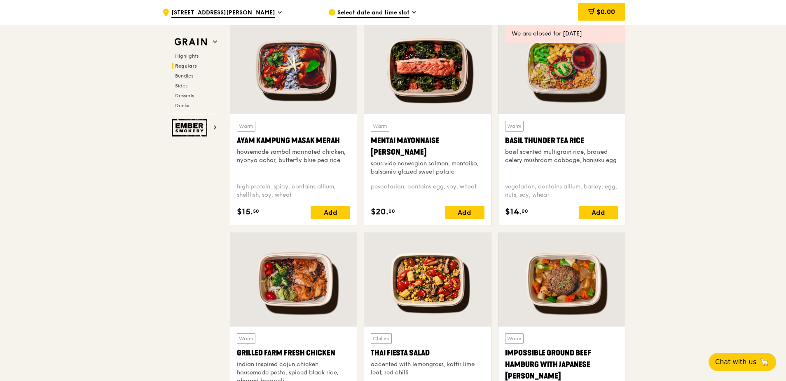
click at [310, 269] on div at bounding box center [293, 280] width 127 height 94
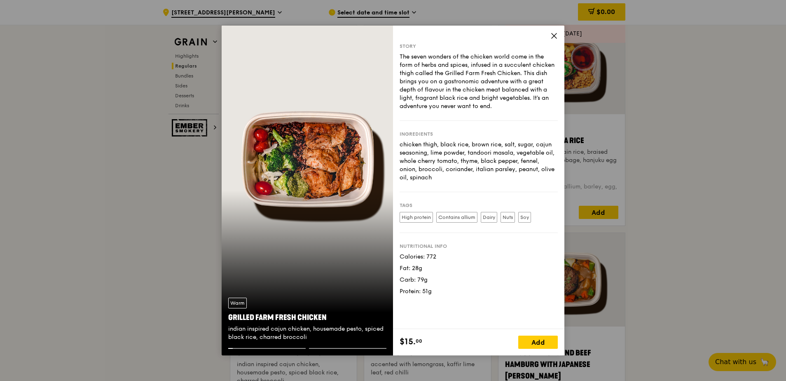
click at [328, 163] on div "Warm Grilled Farm Fresh Chicken indian inspired cajun chicken, housemade pesto,…" at bounding box center [307, 191] width 171 height 330
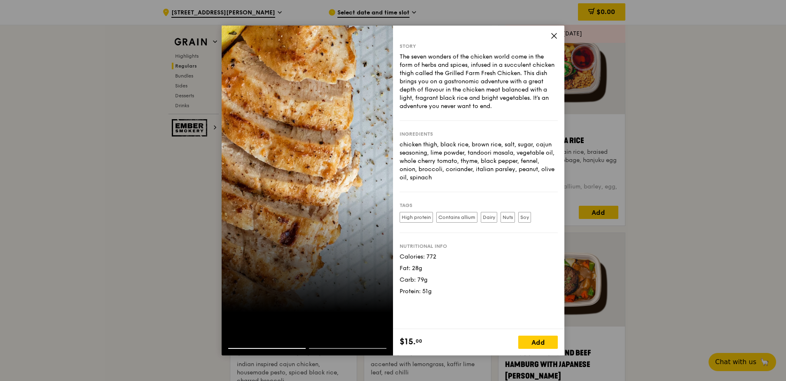
click at [316, 155] on div at bounding box center [307, 191] width 171 height 330
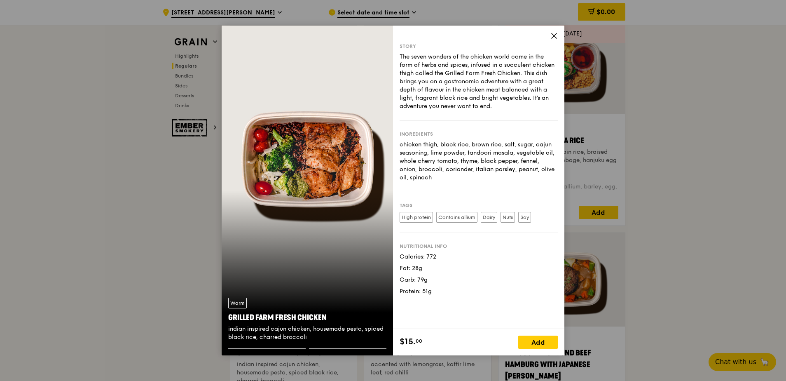
click at [311, 161] on div "Warm Grilled Farm Fresh Chicken indian inspired cajun chicken, housemade pesto,…" at bounding box center [307, 191] width 171 height 330
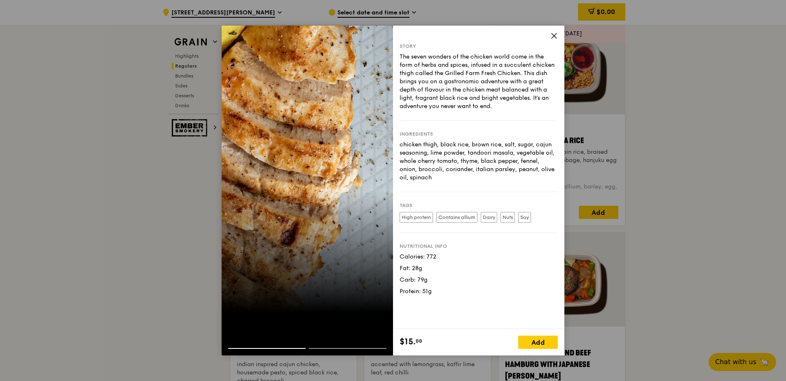
click at [298, 164] on div at bounding box center [307, 191] width 171 height 330
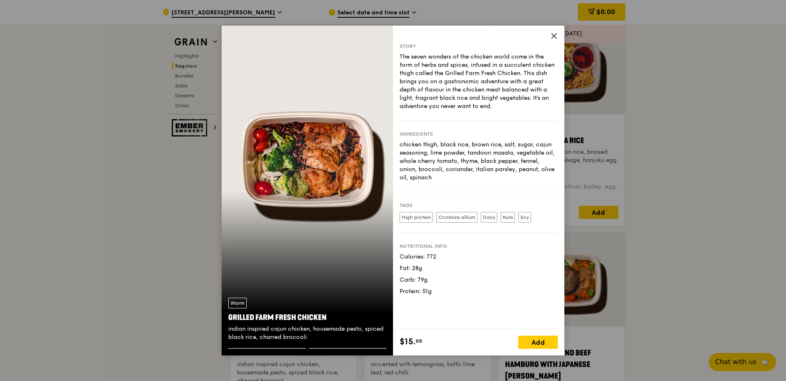
click at [279, 144] on div "Warm Grilled Farm Fresh Chicken indian inspired cajun chicken, housemade pesto,…" at bounding box center [307, 191] width 171 height 330
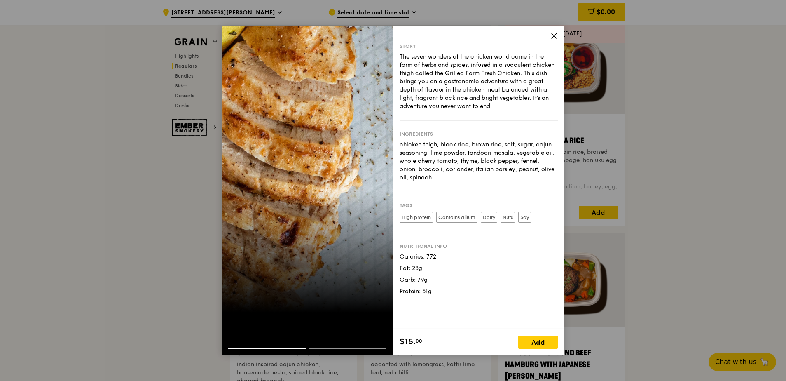
click at [279, 144] on div at bounding box center [307, 191] width 171 height 330
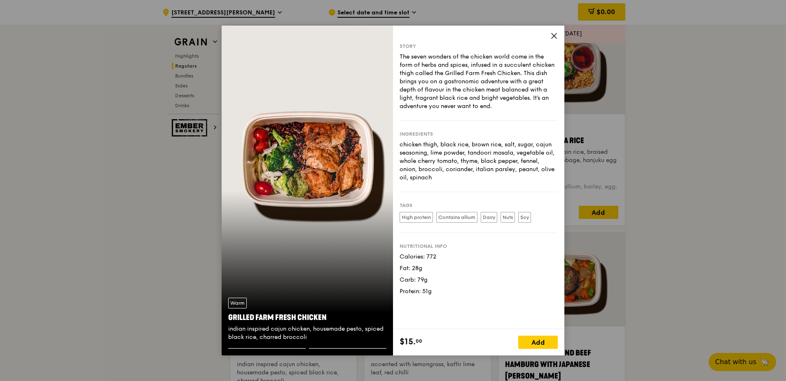
click at [273, 122] on div "Warm Grilled Farm Fresh Chicken indian inspired cajun chicken, housemade pesto,…" at bounding box center [307, 191] width 171 height 330
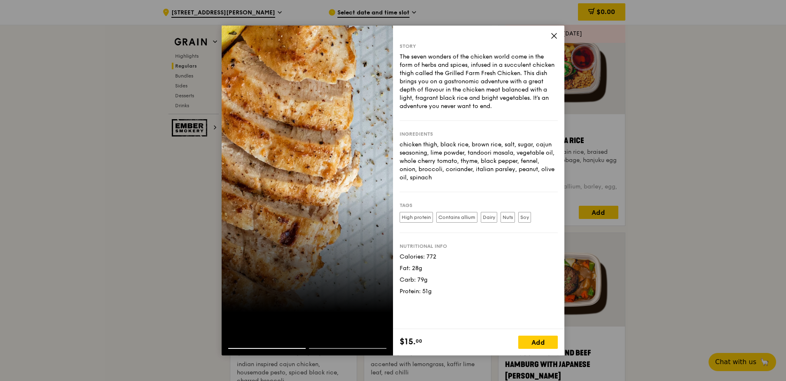
click at [251, 121] on div at bounding box center [307, 191] width 171 height 330
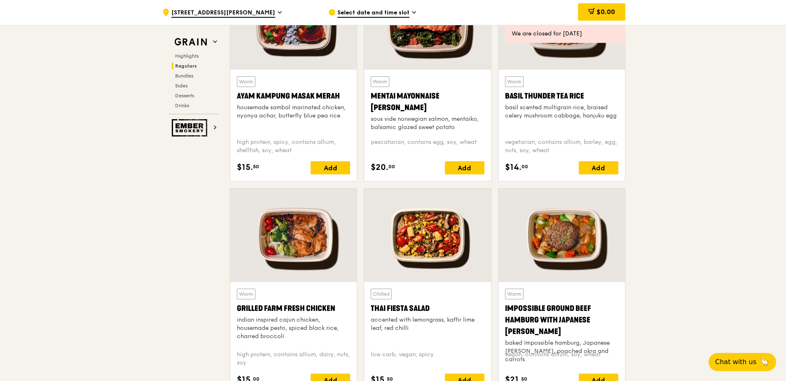
scroll to position [784, 0]
